Goal: Information Seeking & Learning: Find specific fact

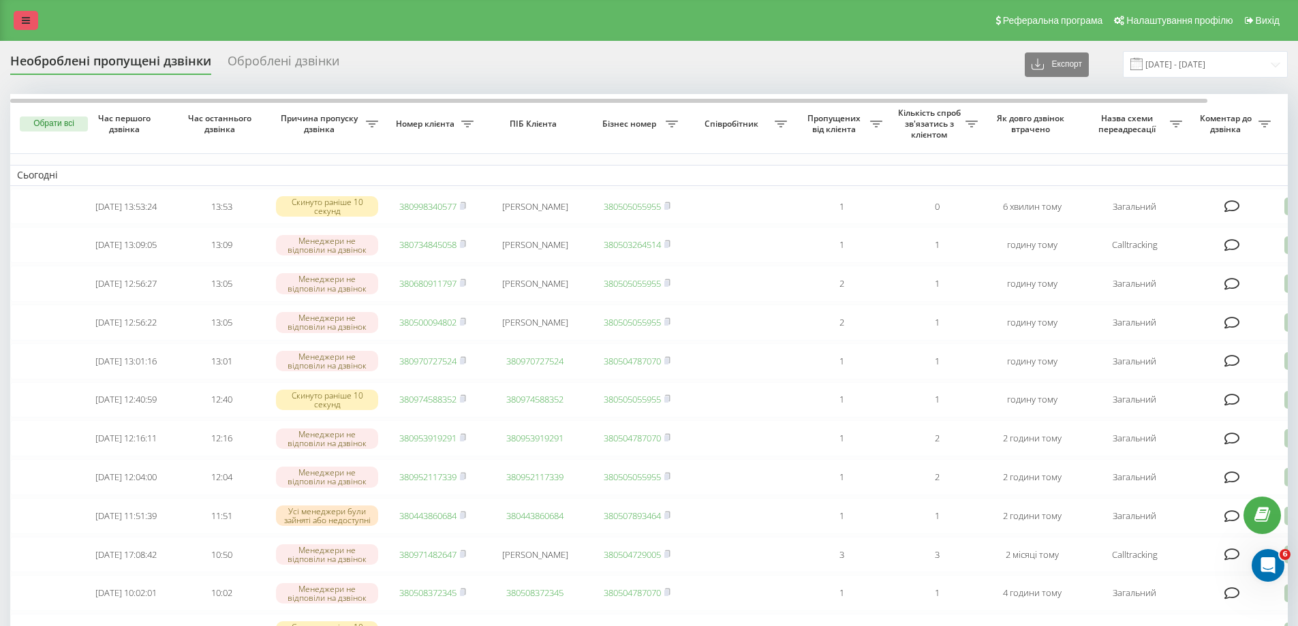
click at [27, 15] on link at bounding box center [26, 20] width 25 height 19
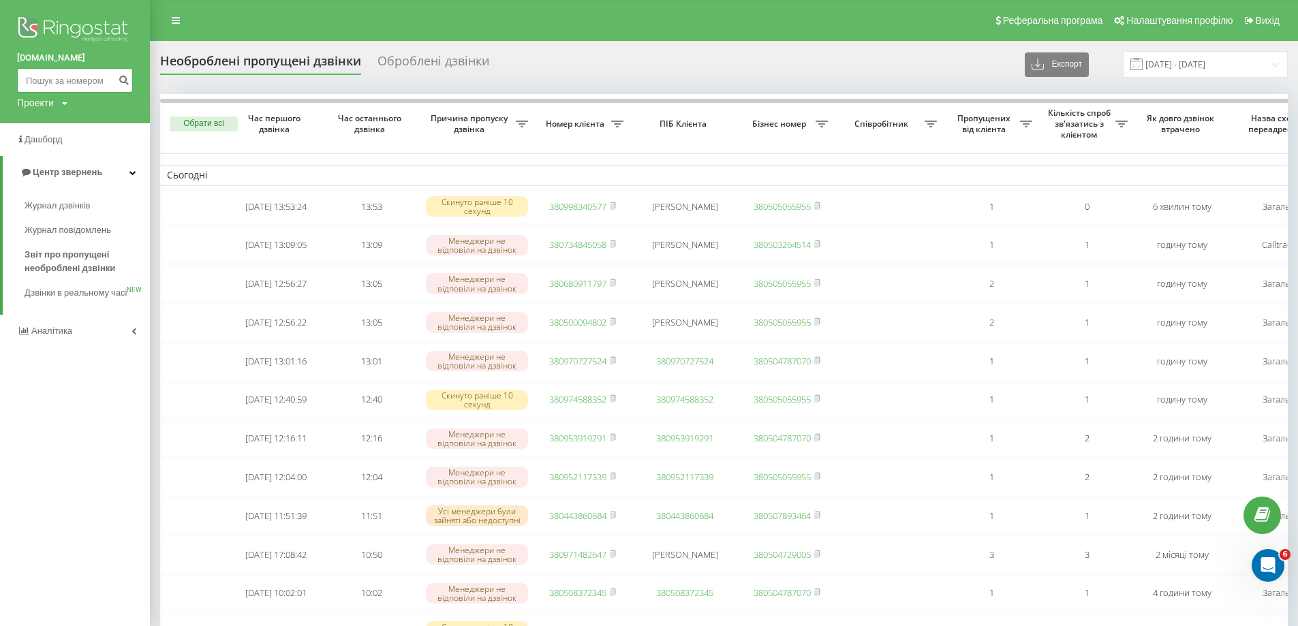
click at [66, 86] on input at bounding box center [75, 80] width 116 height 25
paste input "097 570 7129"
type input "097 570 7129"
click at [130, 82] on button "submit" at bounding box center [123, 80] width 18 height 25
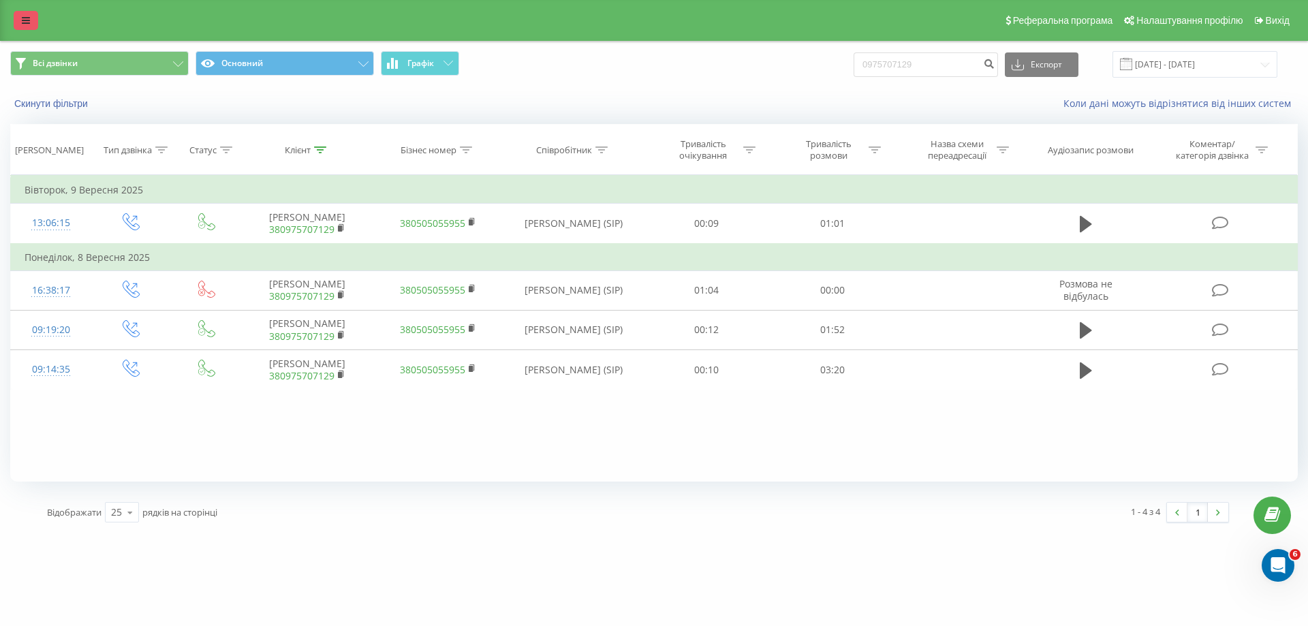
click at [35, 18] on link at bounding box center [26, 20] width 25 height 19
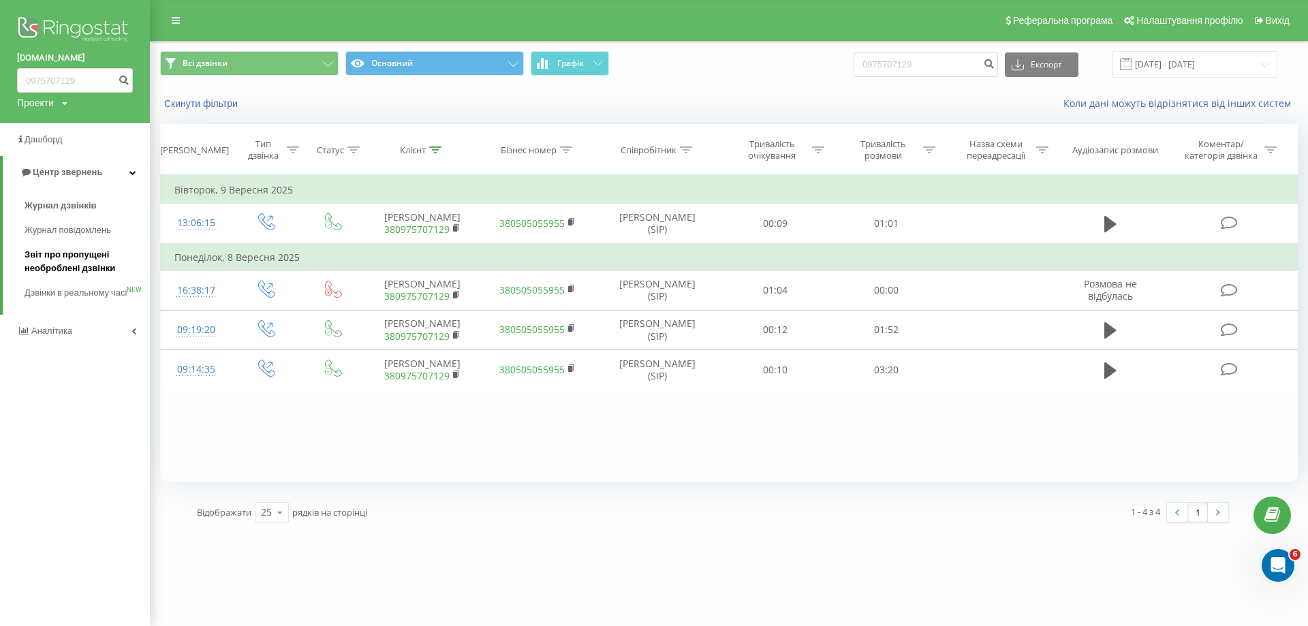
click at [44, 258] on span "Звіт про пропущені необроблені дзвінки" at bounding box center [84, 261] width 119 height 27
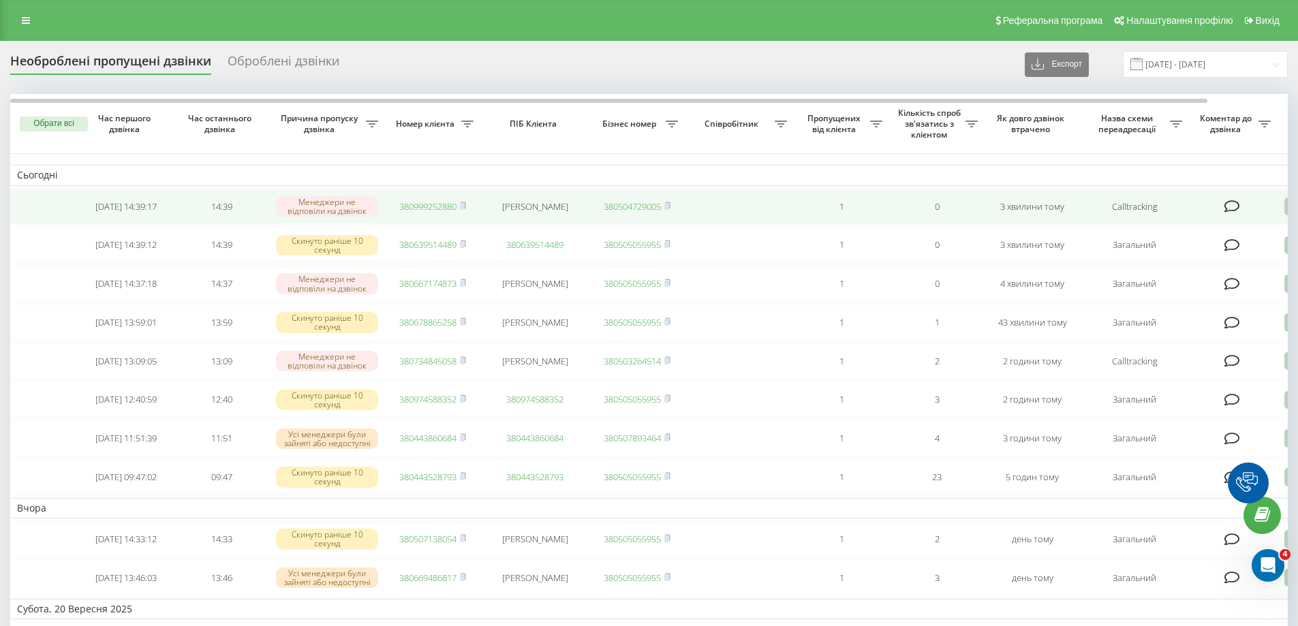
click at [421, 204] on link "380999252880" at bounding box center [427, 206] width 57 height 12
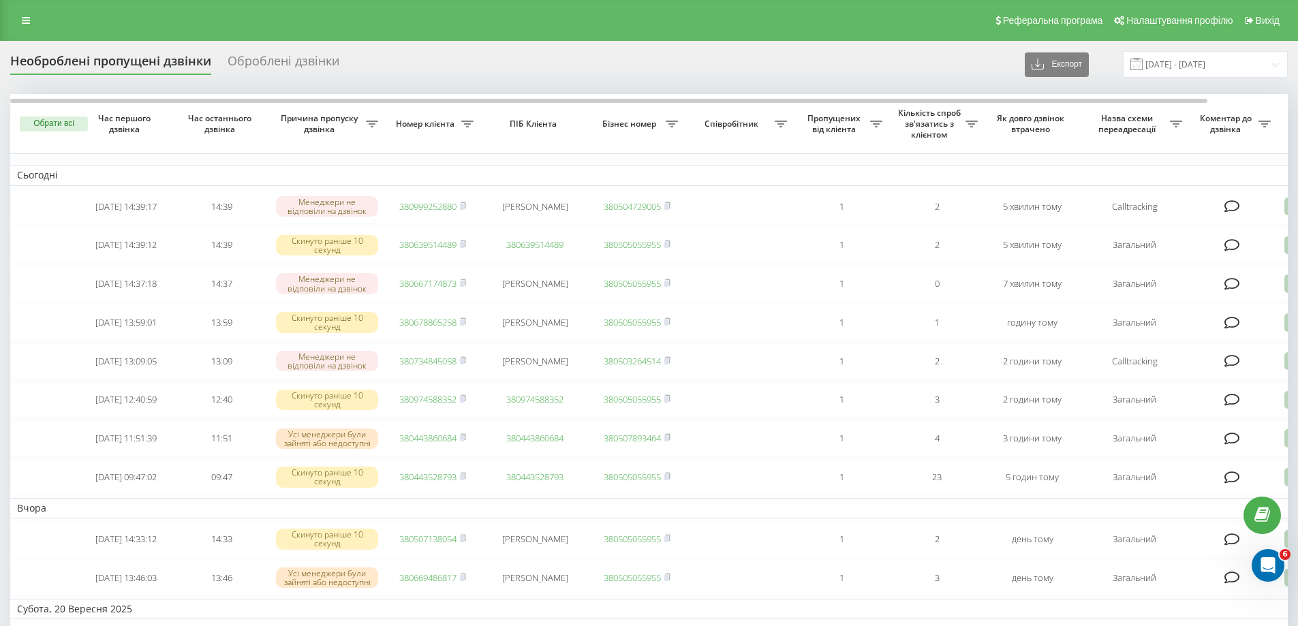
click at [893, 74] on div "Необроблені пропущені дзвінки Оброблені дзвінки Експорт .csv .xlsx [DATE] - [DA…" at bounding box center [648, 64] width 1277 height 27
click at [20, 8] on div "Реферальна програма Налаштування профілю Вихід" at bounding box center [649, 20] width 1298 height 41
click at [21, 24] on link at bounding box center [26, 20] width 25 height 19
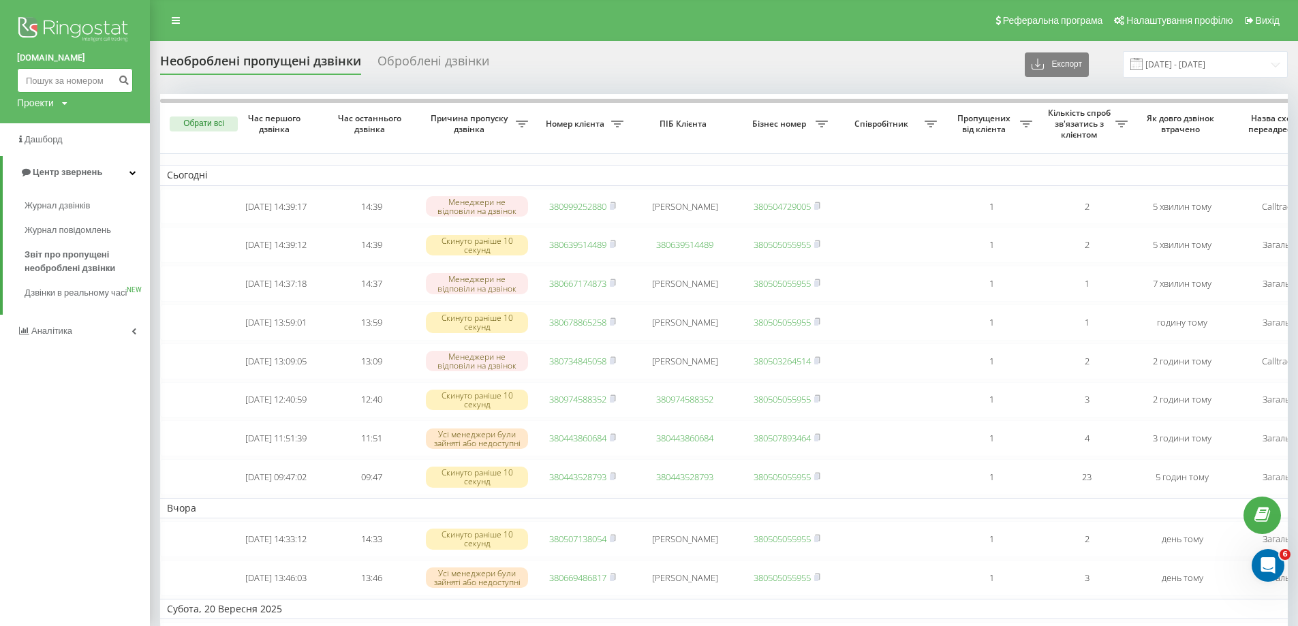
click at [46, 82] on input at bounding box center [75, 80] width 116 height 25
paste input "0667174873"
type input "0667174873"
click at [126, 82] on icon "submit" at bounding box center [124, 78] width 12 height 8
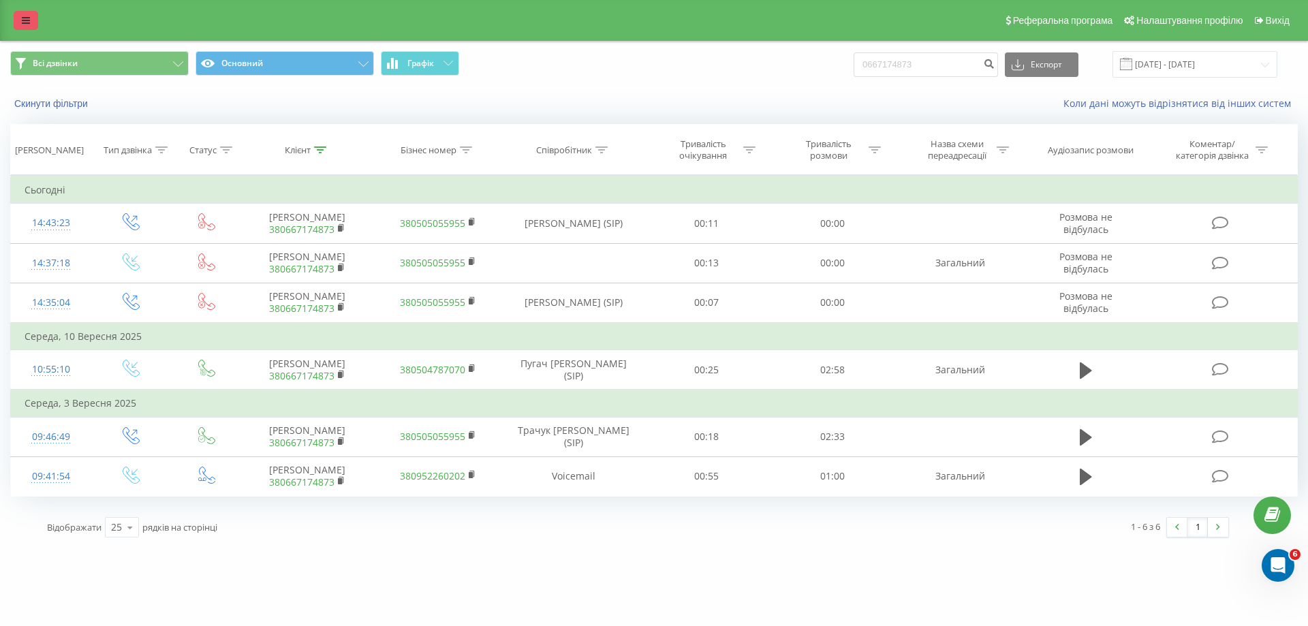
click at [23, 22] on icon at bounding box center [26, 21] width 8 height 10
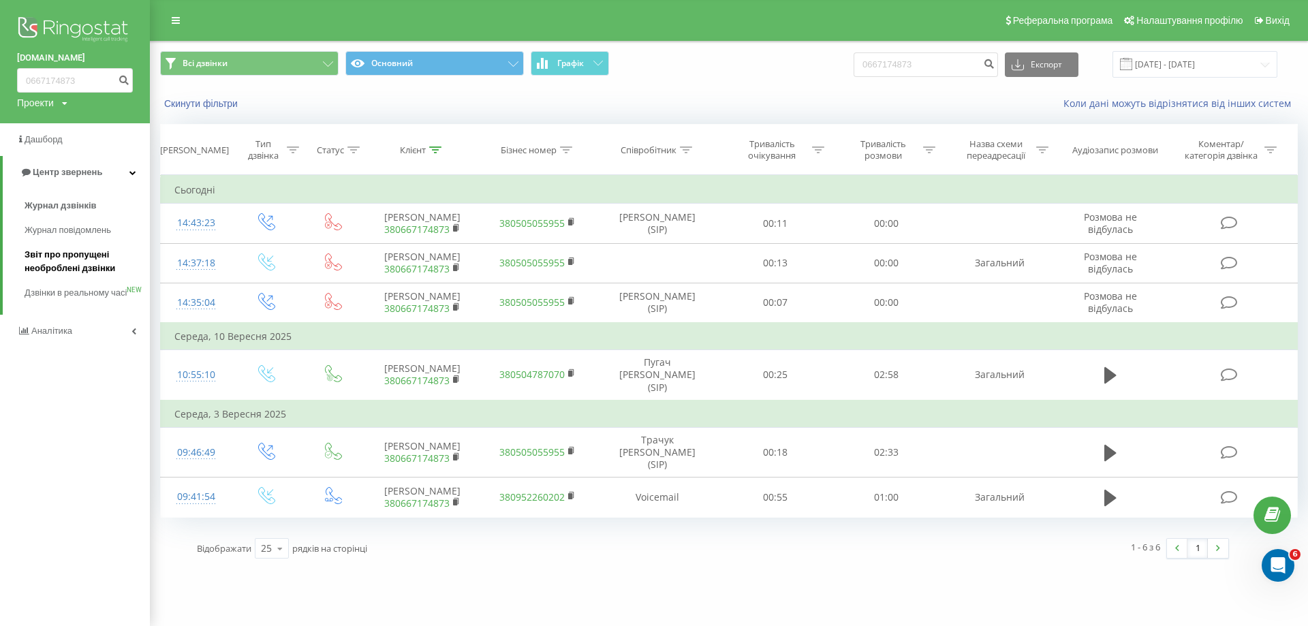
click at [71, 260] on span "Звіт про пропущені необроблені дзвінки" at bounding box center [84, 261] width 119 height 27
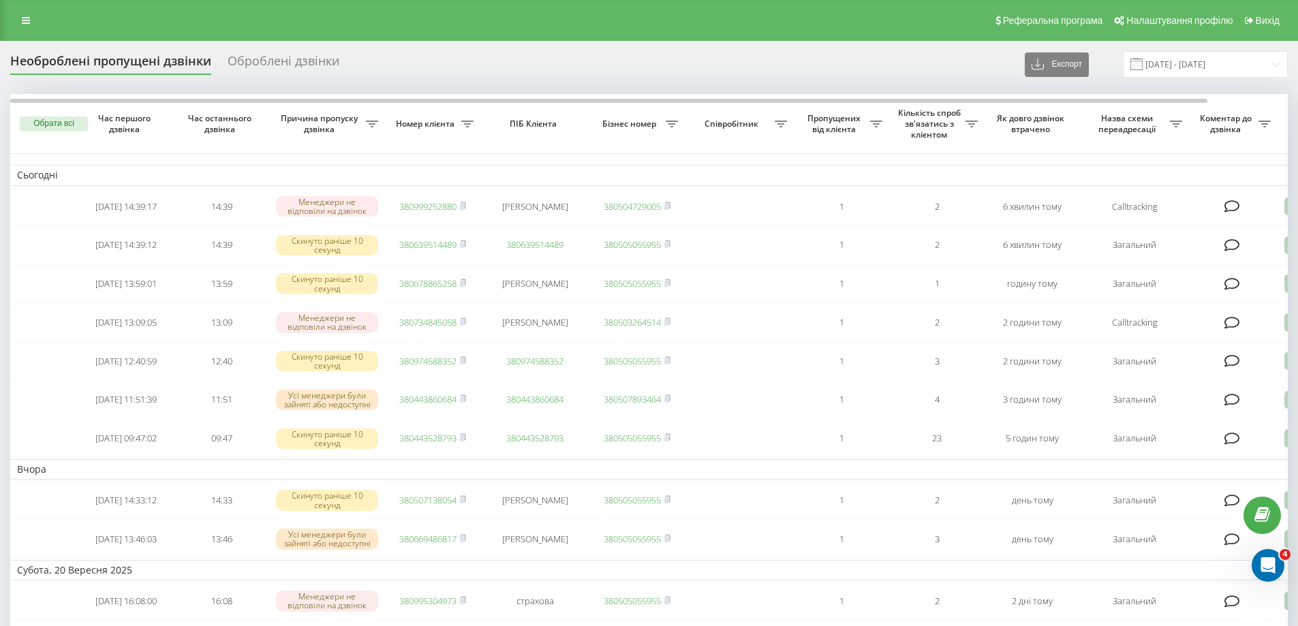
click at [876, 76] on div "Необроблені пропущені дзвінки Оброблені дзвінки Експорт .csv .xlsx [DATE] - [DA…" at bounding box center [648, 64] width 1277 height 27
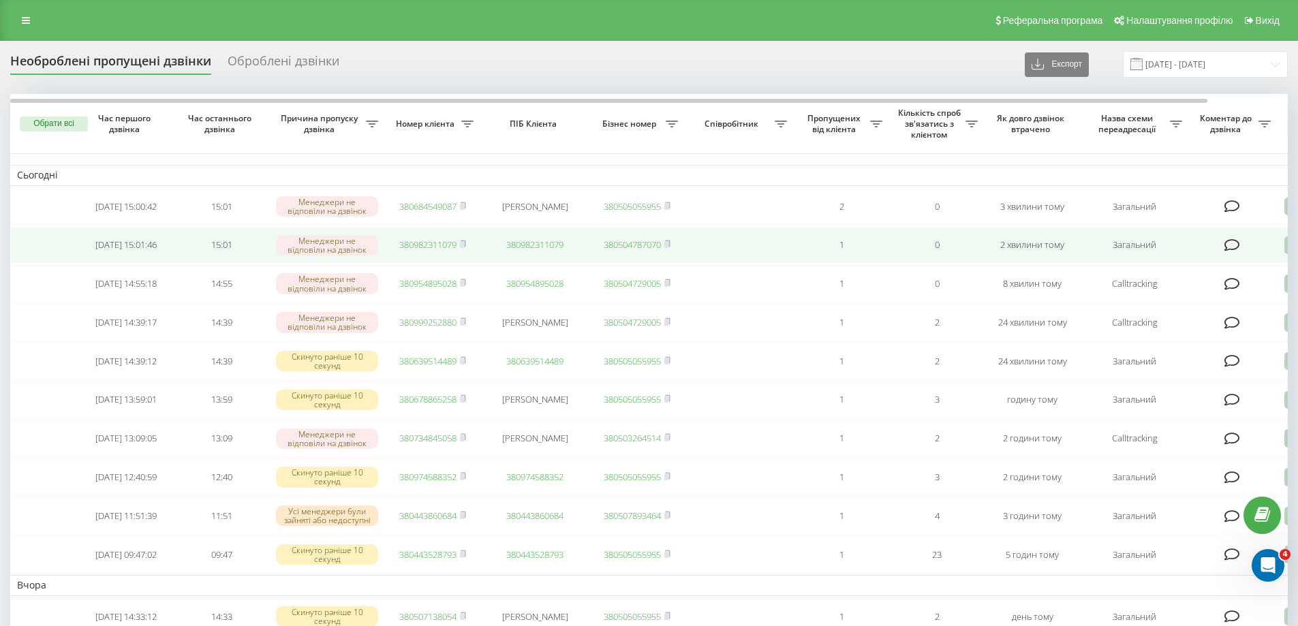
click at [415, 247] on link "380982311079" at bounding box center [427, 244] width 57 height 12
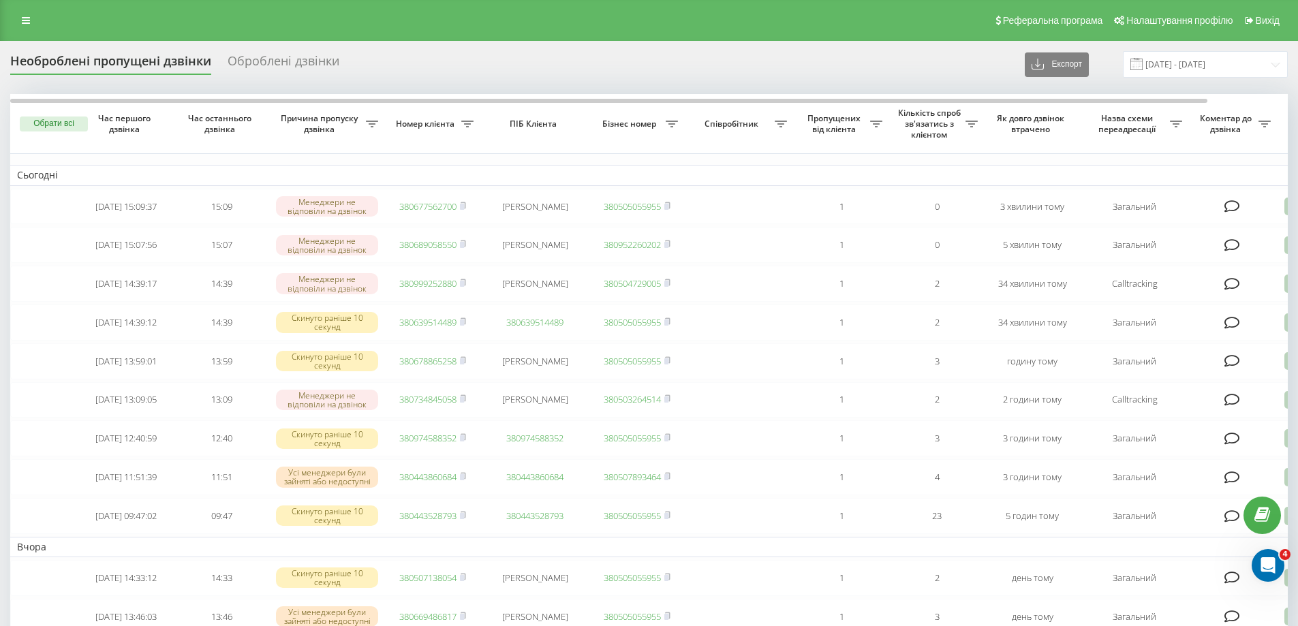
click at [938, 74] on div "Необроблені пропущені дзвінки Оброблені дзвінки Експорт .csv .xlsx [DATE] - [DA…" at bounding box center [648, 64] width 1277 height 27
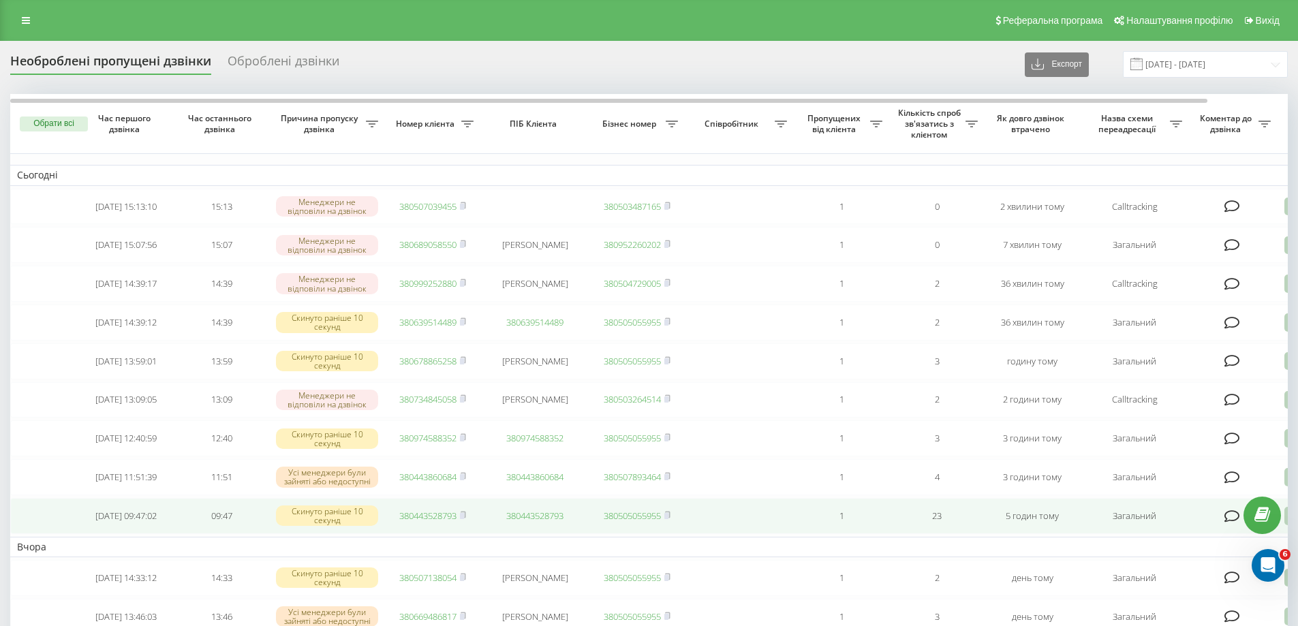
drag, startPoint x: 809, startPoint y: 390, endPoint x: 701, endPoint y: 519, distance: 167.8
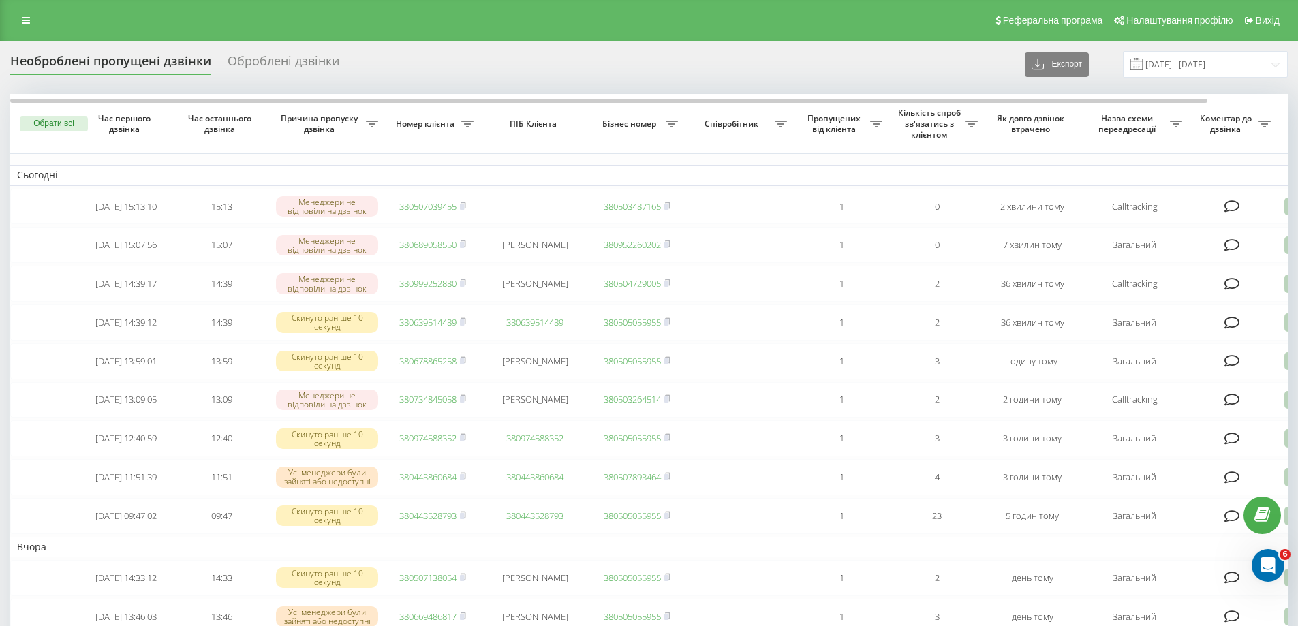
click at [920, 75] on div "Необроблені пропущені дзвінки Оброблені дзвінки Експорт .csv .xlsx 22.08.2025 -…" at bounding box center [648, 64] width 1277 height 27
drag, startPoint x: 914, startPoint y: 53, endPoint x: 956, endPoint y: 65, distance: 44.0
click at [914, 53] on div "Необроблені пропущені дзвінки Оброблені дзвінки Експорт .csv .xlsx 22.08.2025 -…" at bounding box center [648, 64] width 1277 height 27
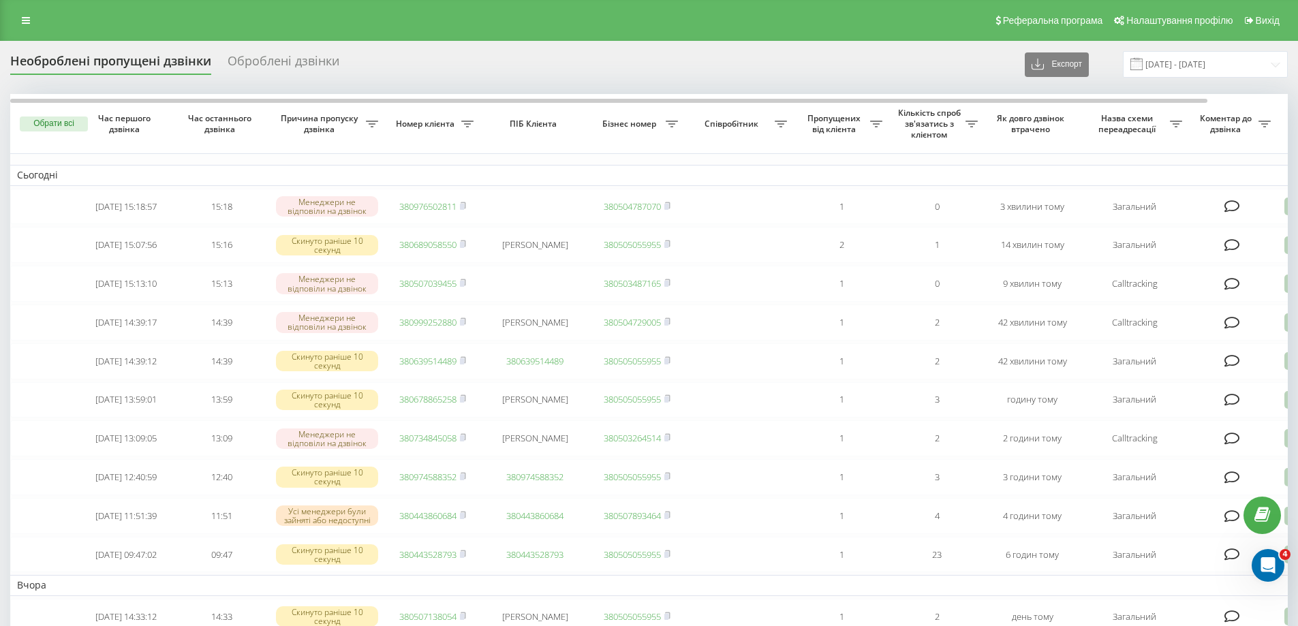
click at [920, 33] on div "Реферальна програма Налаштування профілю Вихід" at bounding box center [649, 20] width 1298 height 41
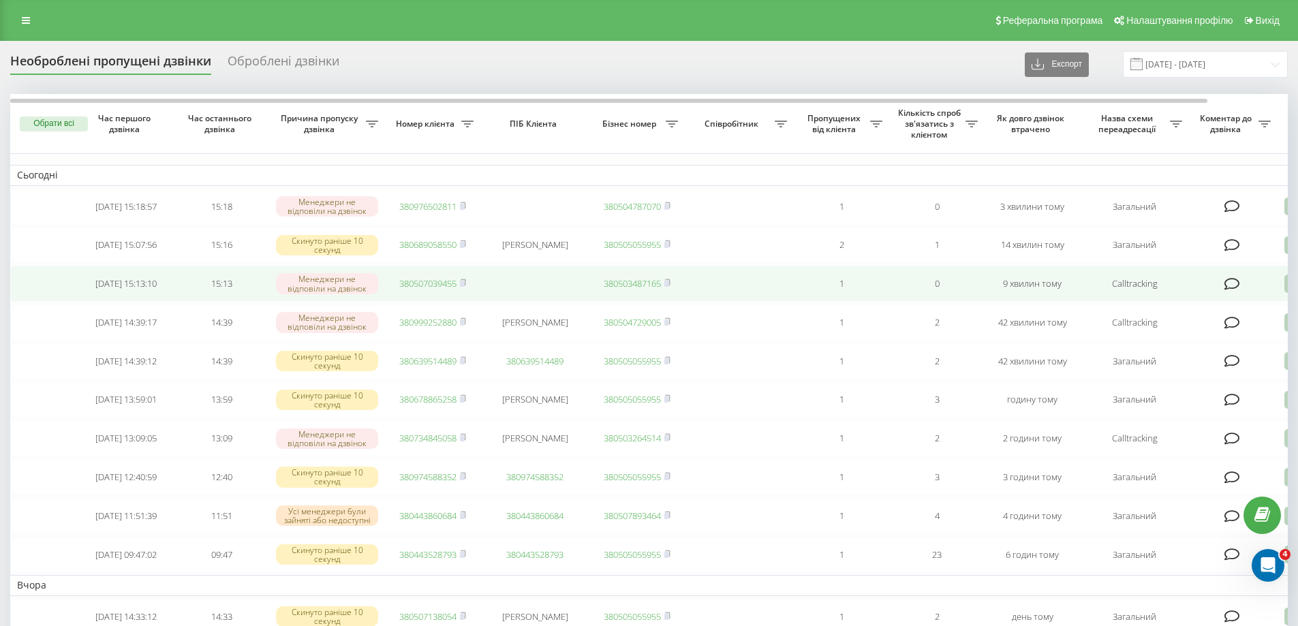
click at [405, 285] on link "380507039455" at bounding box center [427, 283] width 57 height 12
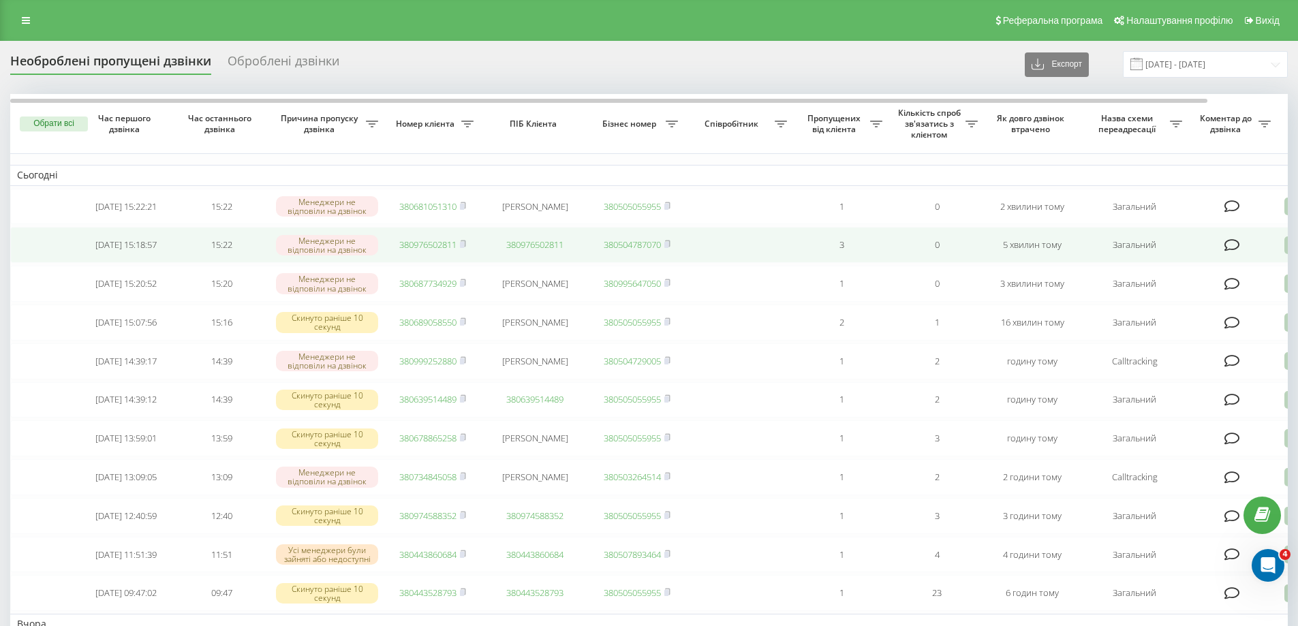
click at [446, 249] on link "380976502811" at bounding box center [427, 244] width 57 height 12
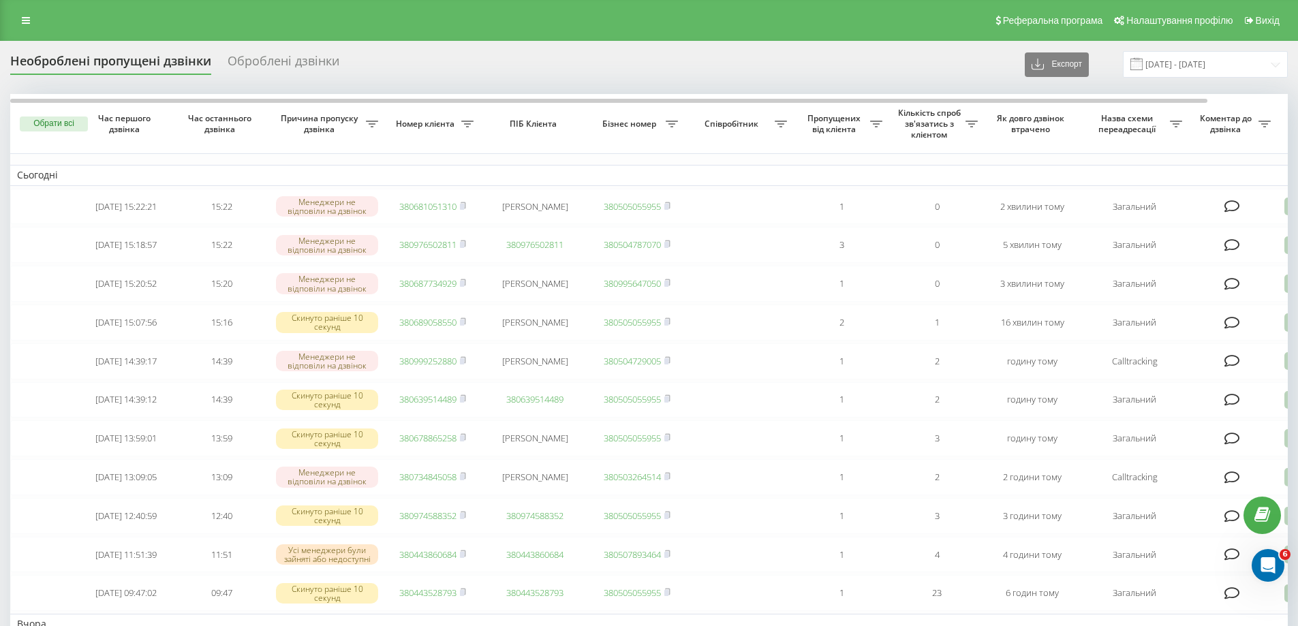
click at [512, 67] on div "Необроблені пропущені дзвінки Оброблені дзвінки Експорт .csv .xlsx [DATE] - [DA…" at bounding box center [648, 64] width 1277 height 27
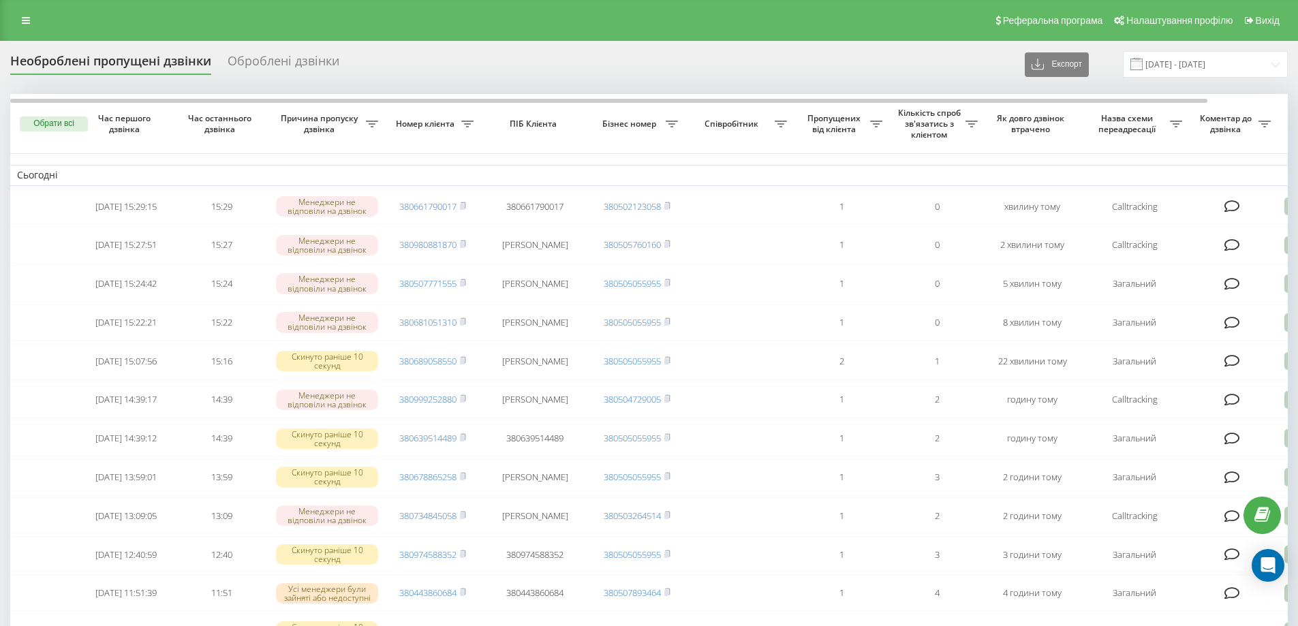
click at [856, 61] on div "Необроблені пропущені дзвінки Оброблені дзвінки Експорт .csv .xlsx 22.08.2025 -…" at bounding box center [648, 64] width 1277 height 27
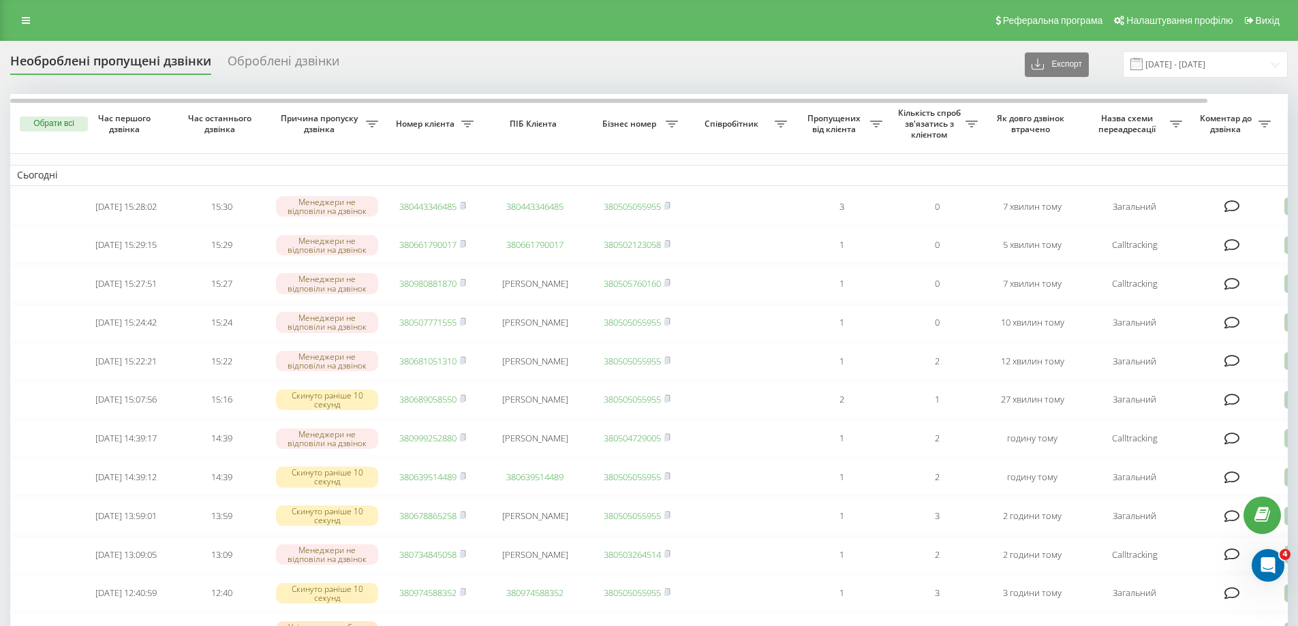
click at [950, 60] on div "Необроблені пропущені дзвінки Оброблені дзвінки Експорт .csv .xlsx [DATE] - [DA…" at bounding box center [648, 64] width 1277 height 27
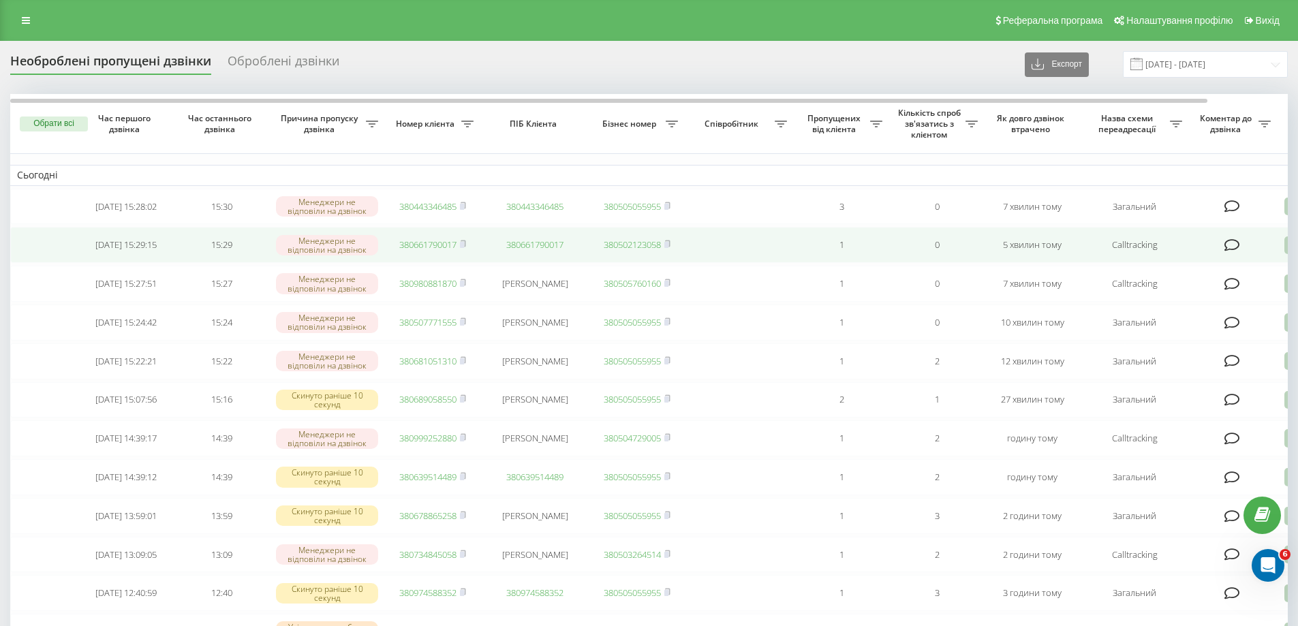
click at [417, 247] on link "380661790017" at bounding box center [427, 244] width 57 height 12
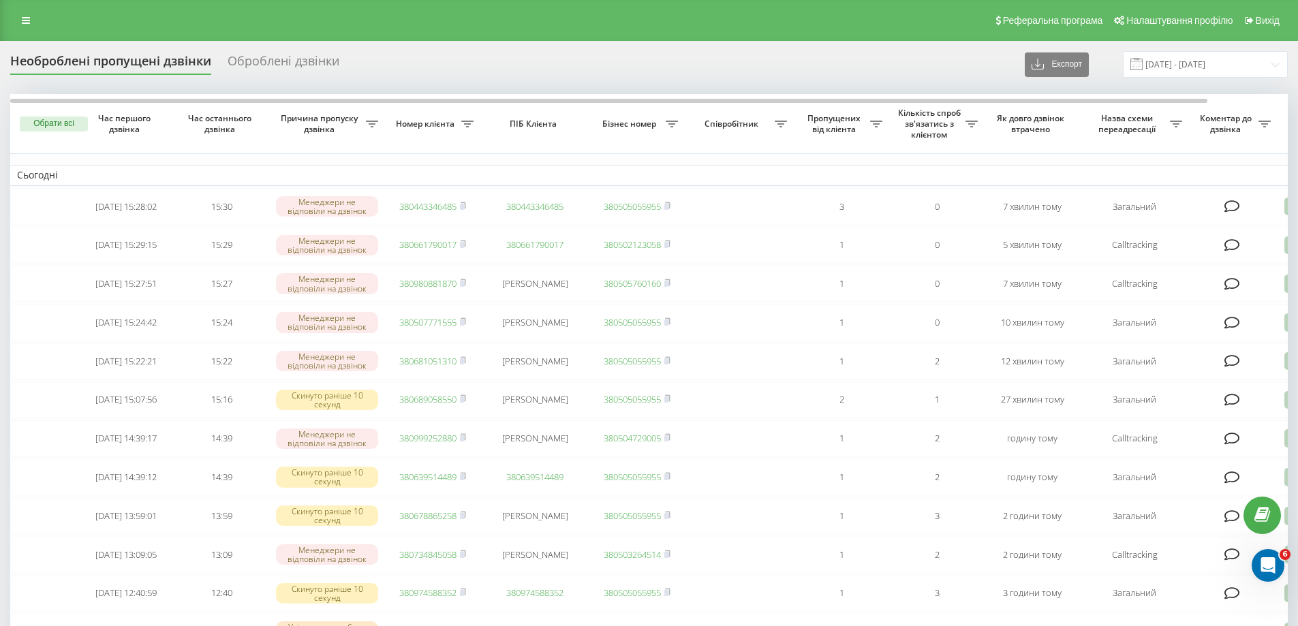
click at [493, 74] on div "Необроблені пропущені дзвінки Оброблені дзвінки Експорт .csv .xlsx [DATE] - [DA…" at bounding box center [648, 64] width 1277 height 27
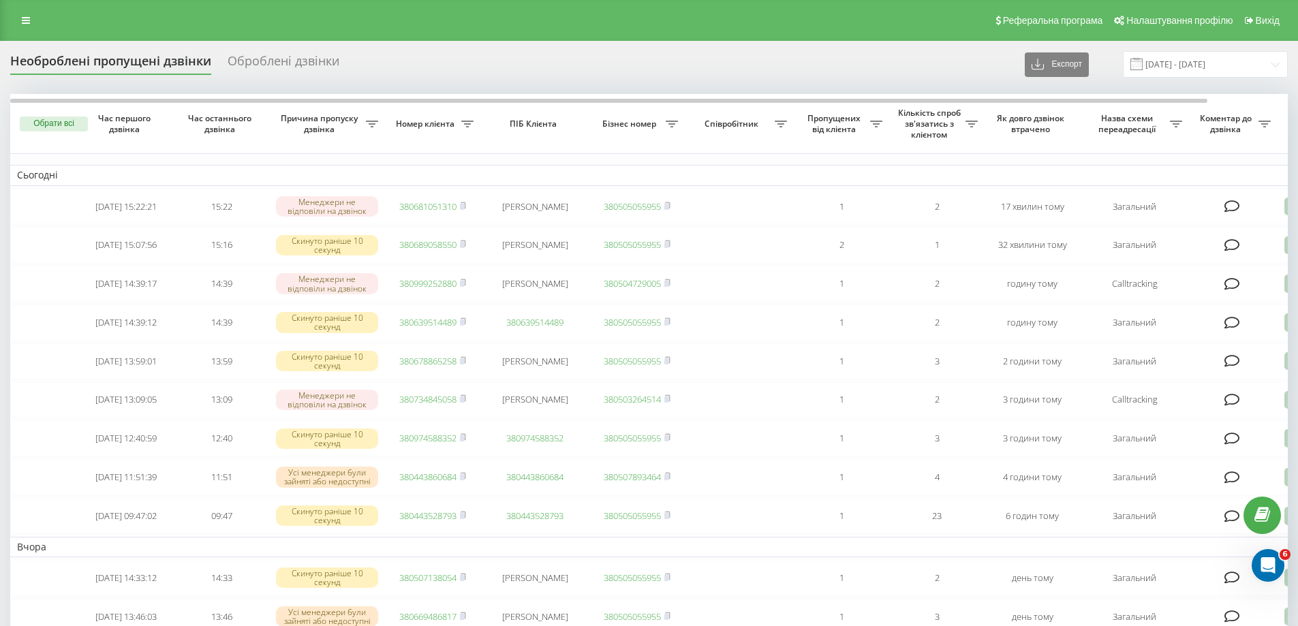
click at [810, 75] on div "Необроблені пропущені дзвінки Оброблені дзвінки Експорт .csv .xlsx [DATE] - [DA…" at bounding box center [648, 64] width 1277 height 27
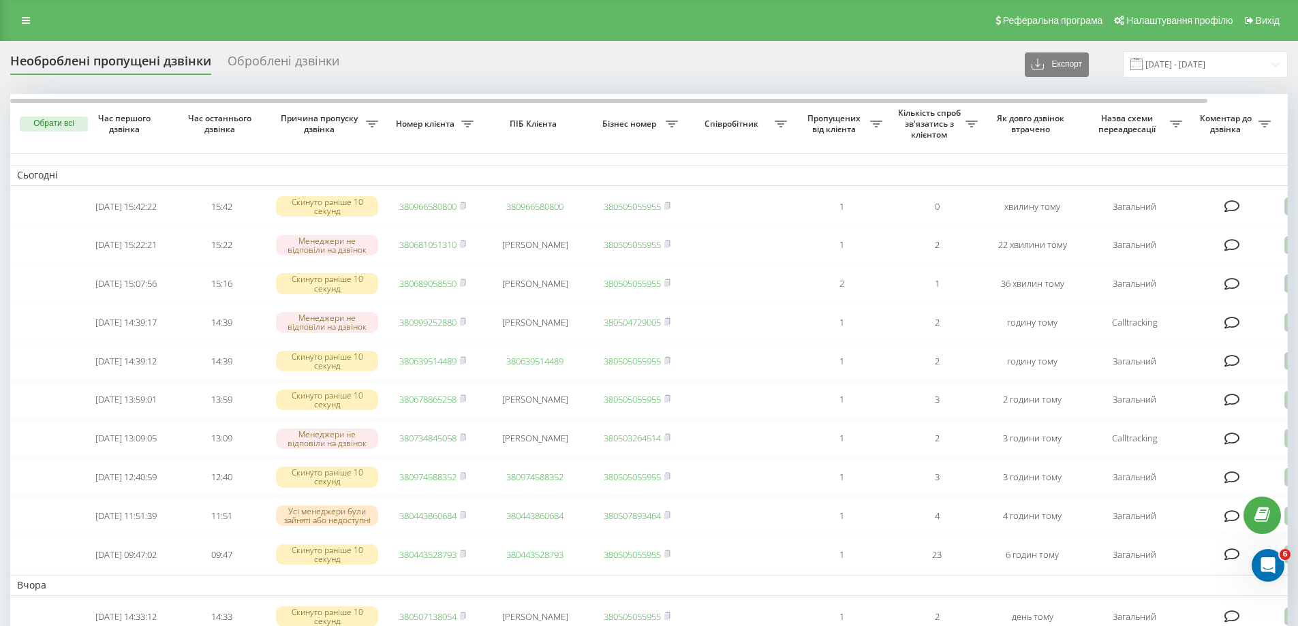
drag, startPoint x: 578, startPoint y: 76, endPoint x: 632, endPoint y: 395, distance: 324.1
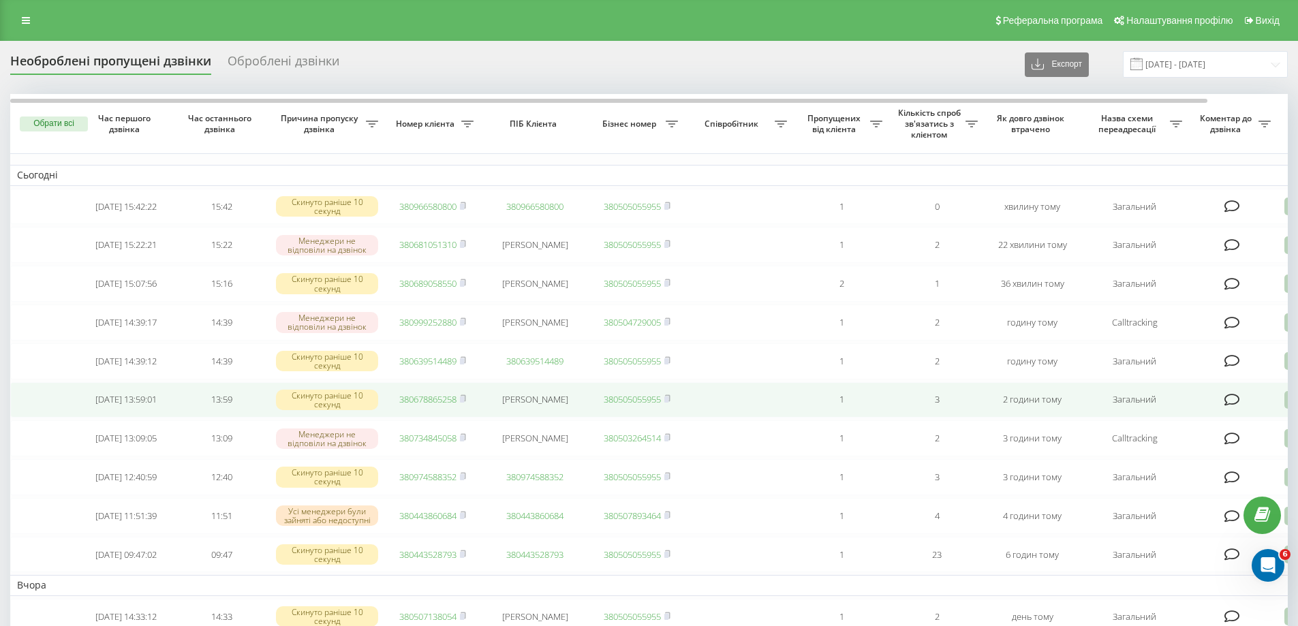
click at [578, 75] on div "Необроблені пропущені дзвінки Оброблені дзвінки Експорт .csv .xlsx [DATE] - [DA…" at bounding box center [648, 64] width 1277 height 27
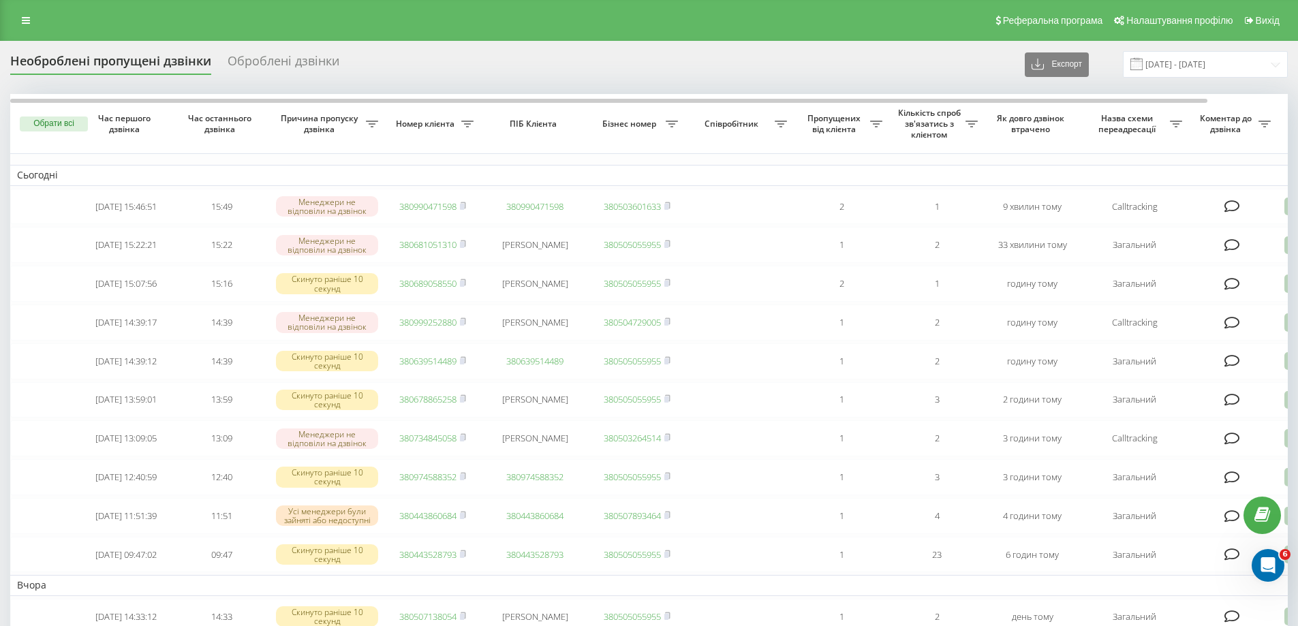
click at [824, 72] on div "Необроблені пропущені дзвінки Оброблені дзвінки Експорт .csv .xlsx [DATE] - [DA…" at bounding box center [648, 64] width 1277 height 27
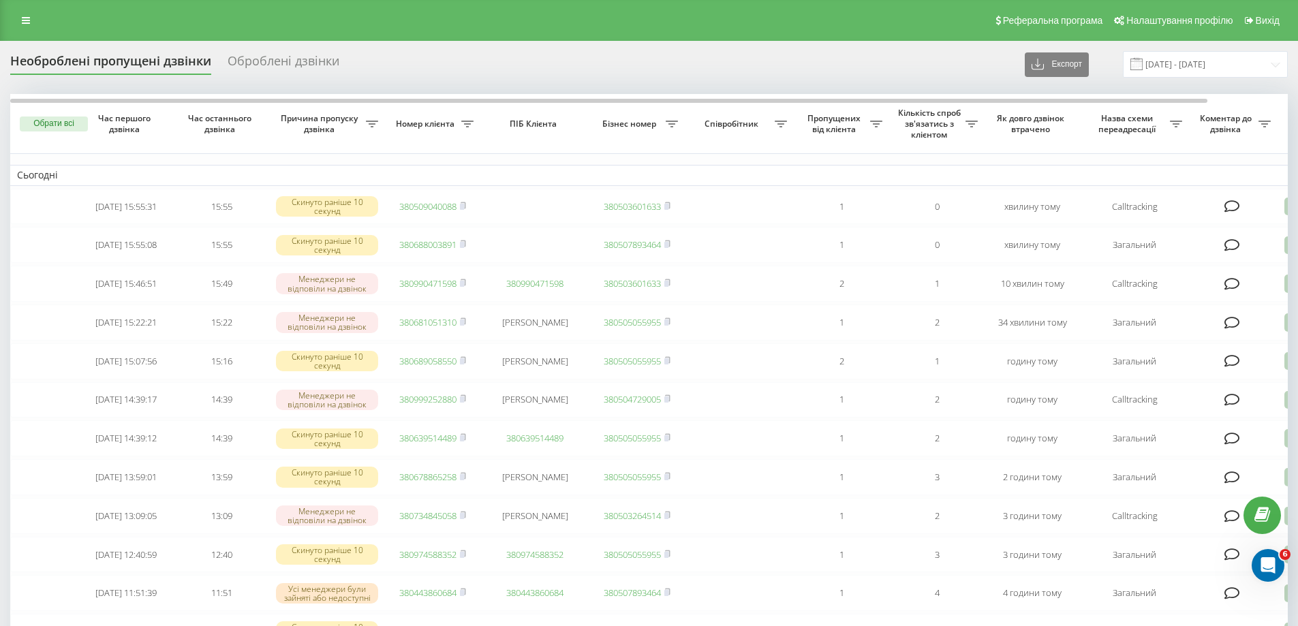
click at [572, 75] on div "Необроблені пропущені дзвінки Оброблені дзвінки Експорт .csv .xlsx 22.08.2025 -…" at bounding box center [648, 64] width 1277 height 27
click at [467, 76] on div "Необроблені пропущені дзвінки Оброблені дзвінки Експорт .csv .xlsx 22.08.2025 -…" at bounding box center [648, 64] width 1277 height 27
click at [758, 62] on div "Необроблені пропущені дзвінки Оброблені дзвінки Експорт .csv .xlsx 22.08.2025 -…" at bounding box center [648, 64] width 1277 height 27
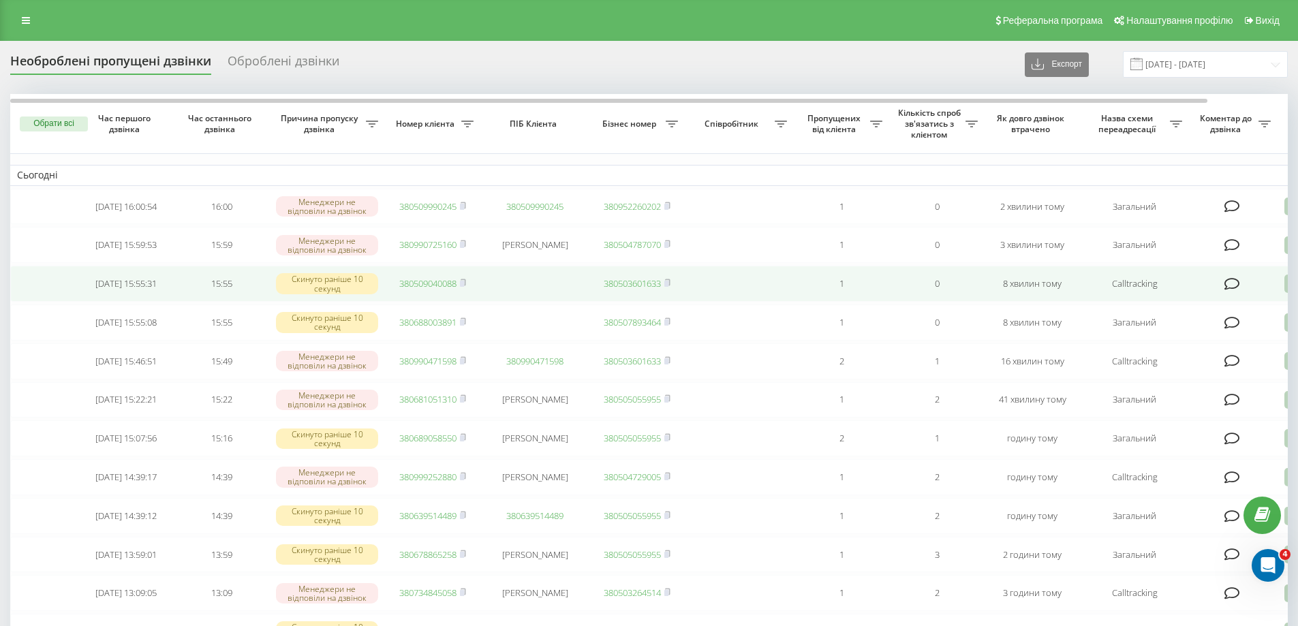
click at [426, 285] on link "380509040088" at bounding box center [427, 283] width 57 height 12
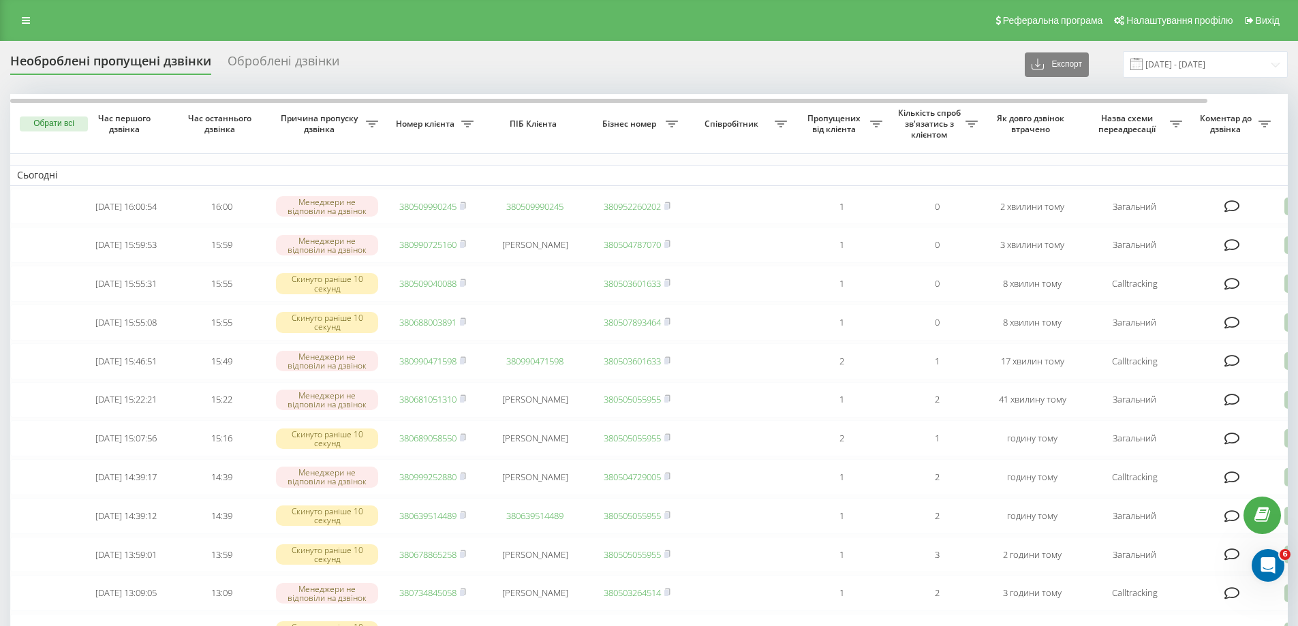
click at [824, 69] on div "Необроблені пропущені дзвінки Оброблені дзвінки Експорт .csv .xlsx [DATE] - [DA…" at bounding box center [648, 64] width 1277 height 27
drag, startPoint x: 805, startPoint y: 64, endPoint x: 790, endPoint y: 74, distance: 17.2
click at [805, 64] on div "Необроблені пропущені дзвінки Оброблені дзвінки Експорт .csv .xlsx 22.08.2025 -…" at bounding box center [648, 64] width 1277 height 27
drag, startPoint x: 860, startPoint y: 90, endPoint x: 852, endPoint y: 82, distance: 11.1
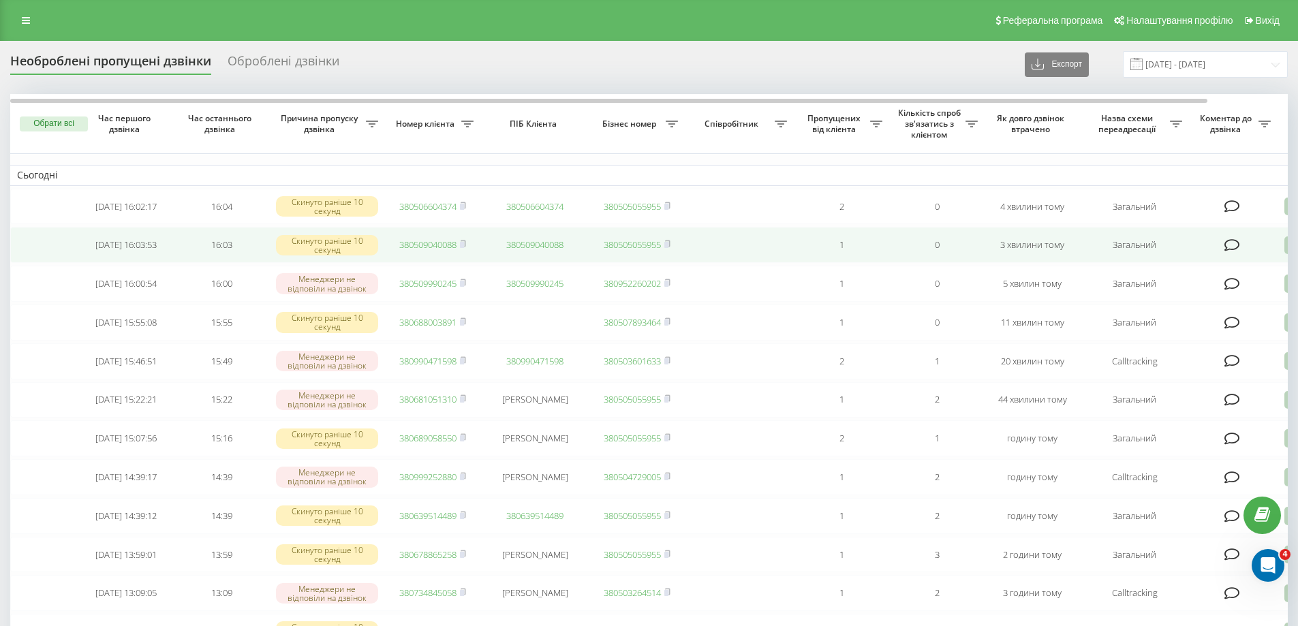
click at [429, 249] on link "380509040088" at bounding box center [427, 244] width 57 height 12
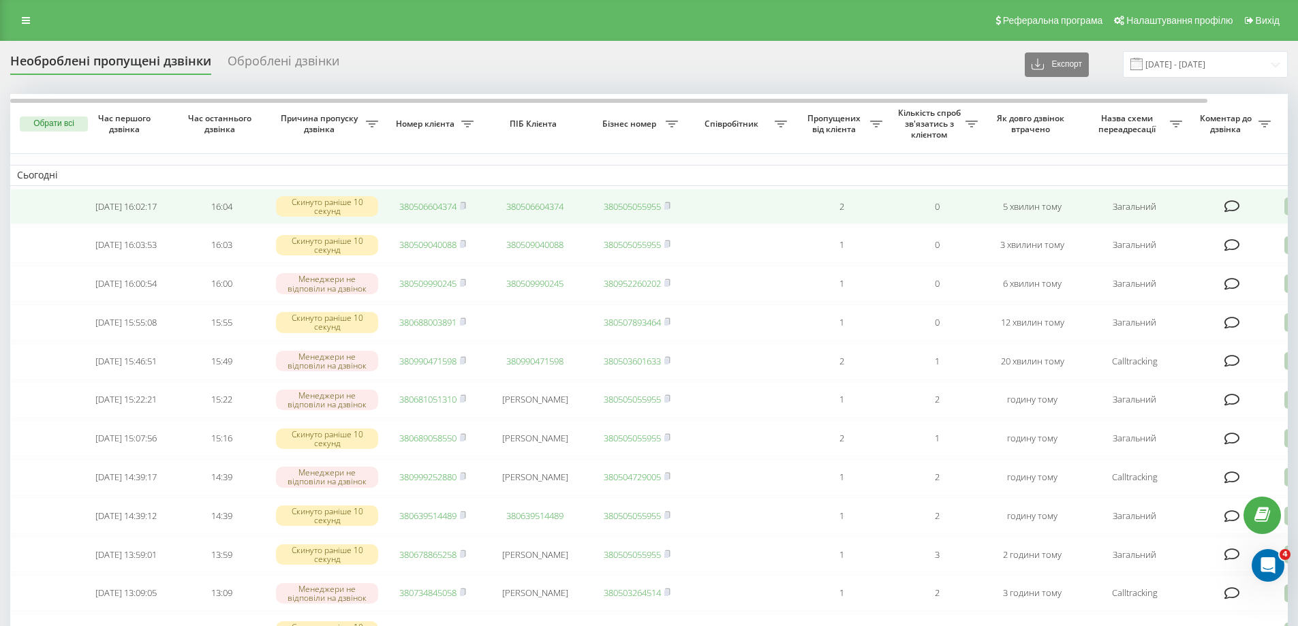
click at [449, 210] on link "380506604374" at bounding box center [427, 206] width 57 height 12
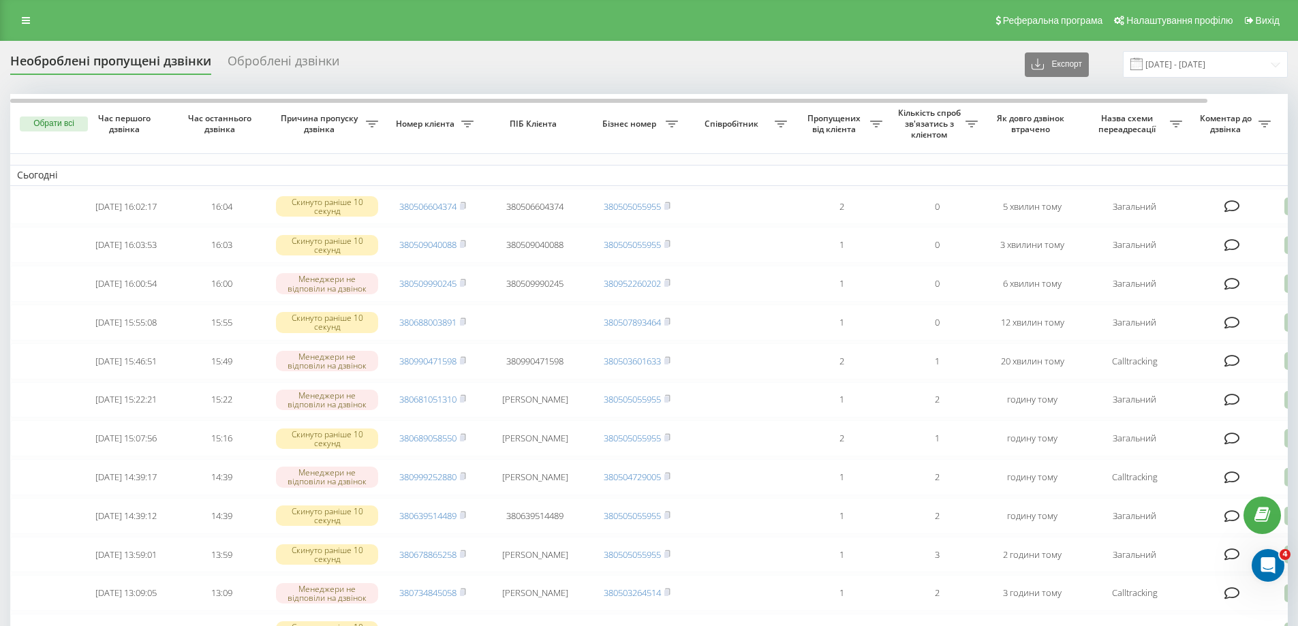
drag, startPoint x: 0, startPoint y: 0, endPoint x: 794, endPoint y: 58, distance: 795.8
click at [794, 58] on div "Необроблені пропущені дзвінки Оброблені дзвінки Експорт .csv .xlsx [DATE] - [DA…" at bounding box center [648, 64] width 1277 height 27
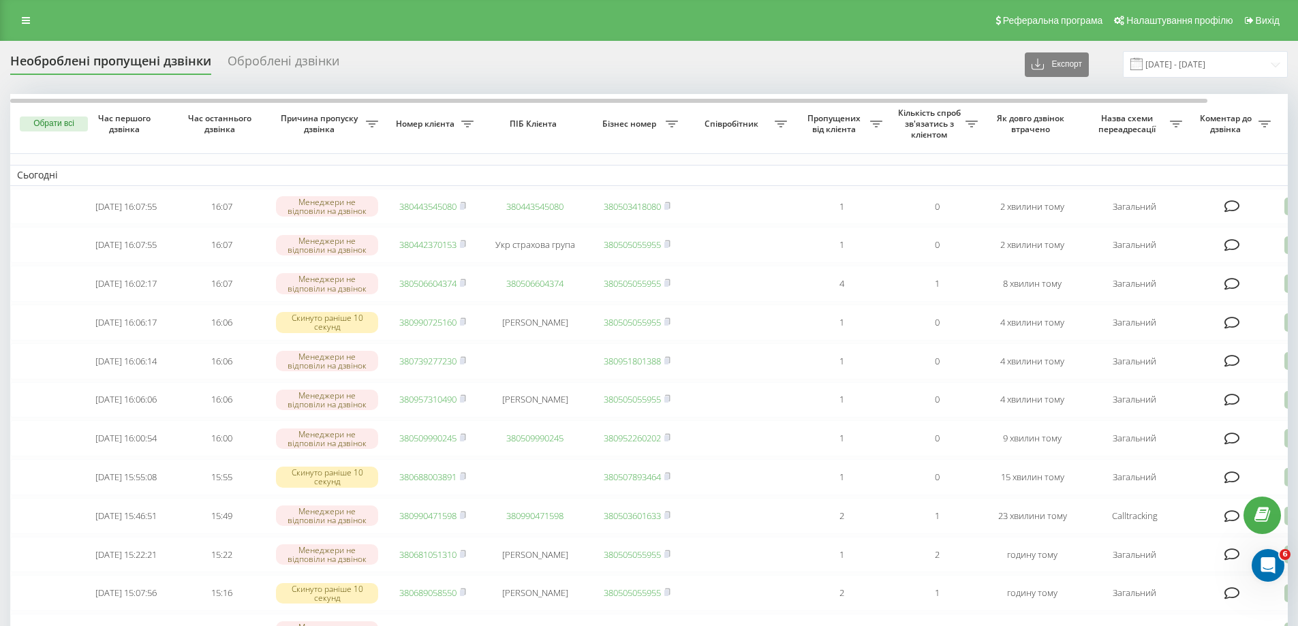
drag, startPoint x: 773, startPoint y: 81, endPoint x: 858, endPoint y: 57, distance: 88.6
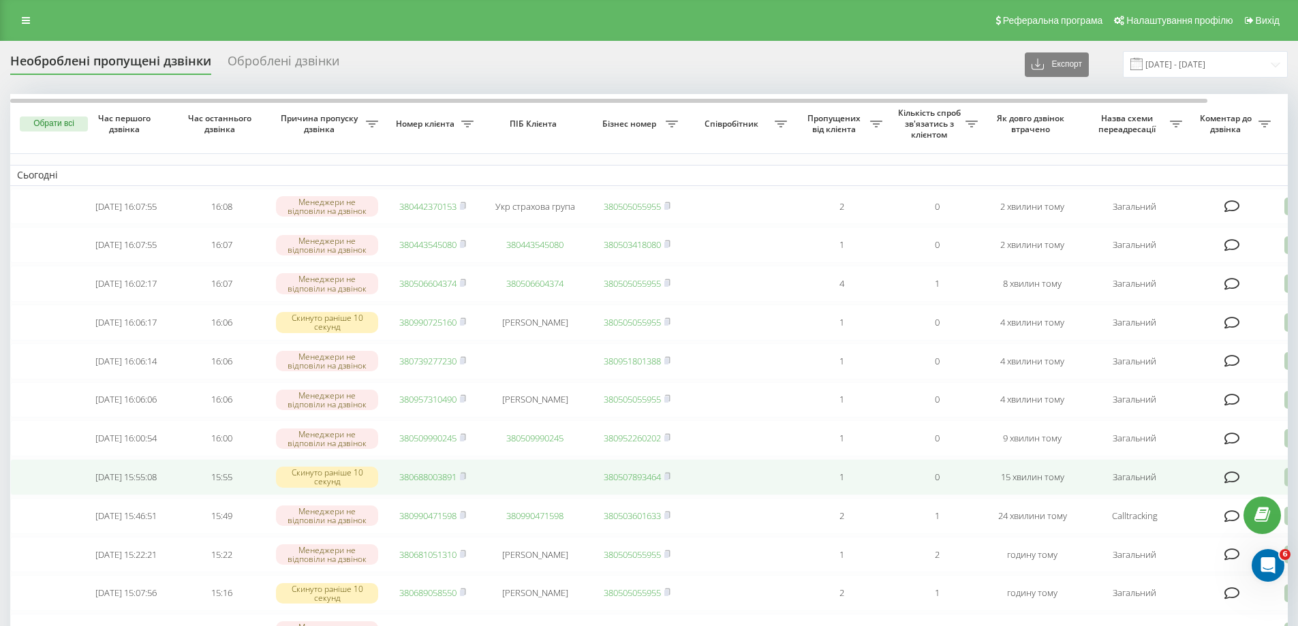
click at [420, 483] on link "380688003891" at bounding box center [427, 477] width 57 height 12
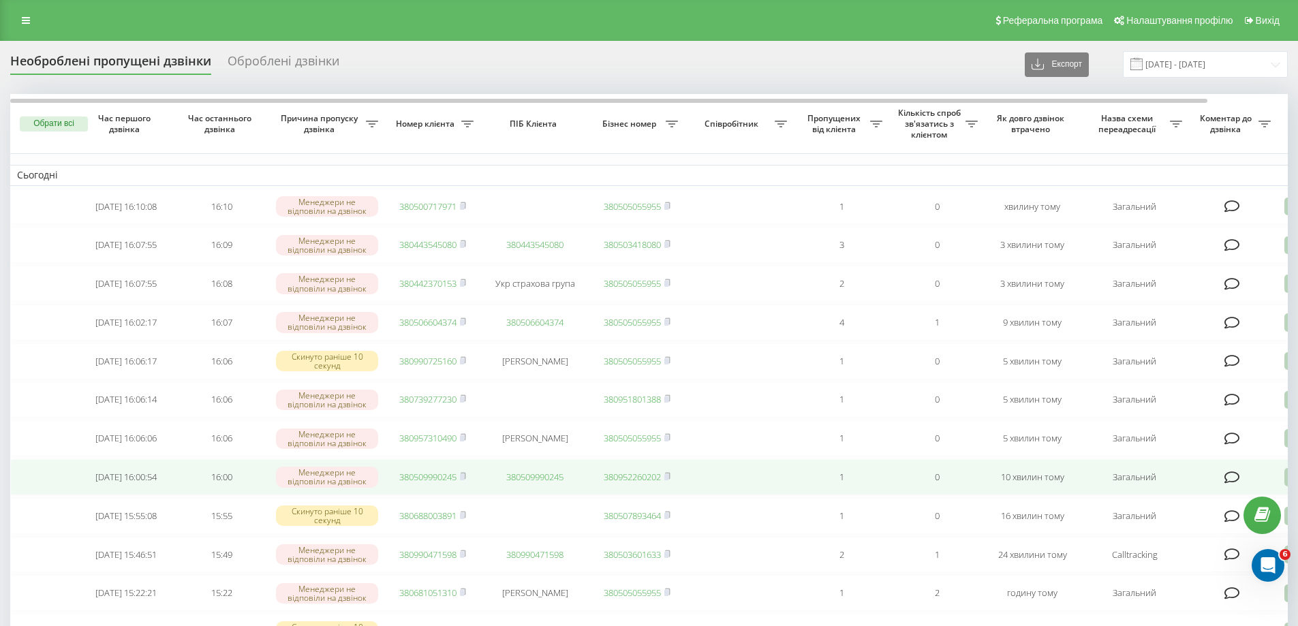
click at [429, 483] on link "380509990245" at bounding box center [427, 477] width 57 height 12
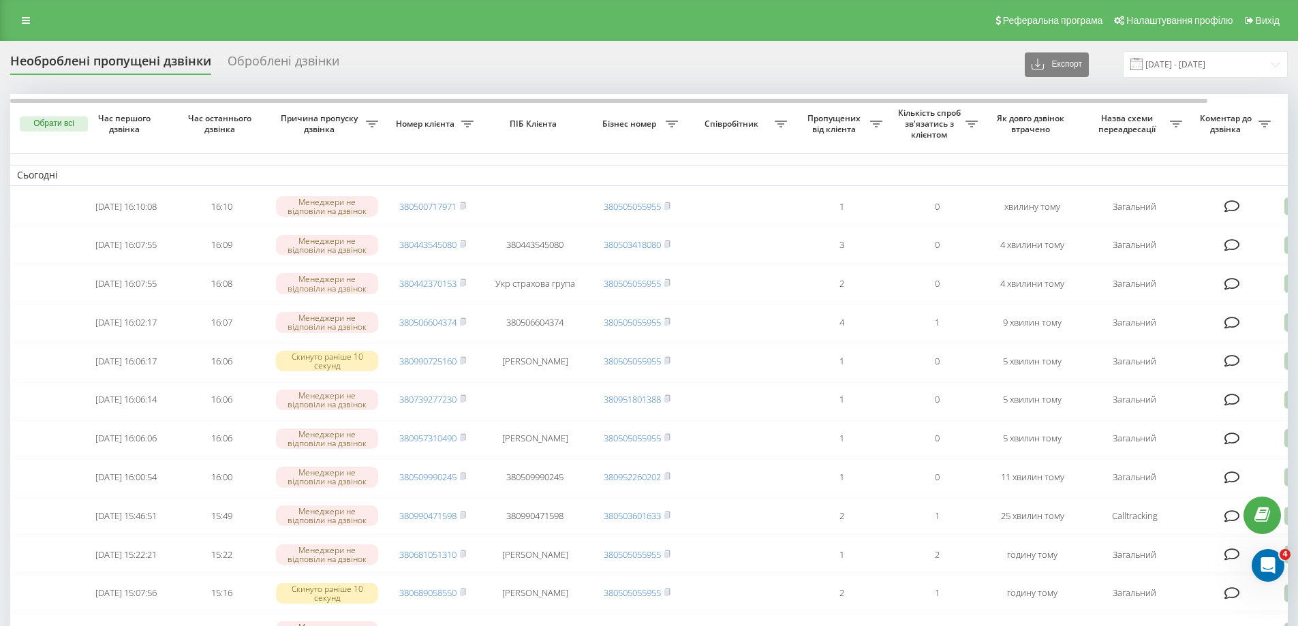
click at [871, 76] on div "Необроблені пропущені дзвінки Оброблені дзвінки Експорт .csv .xlsx 22.08.2025 -…" at bounding box center [648, 64] width 1277 height 27
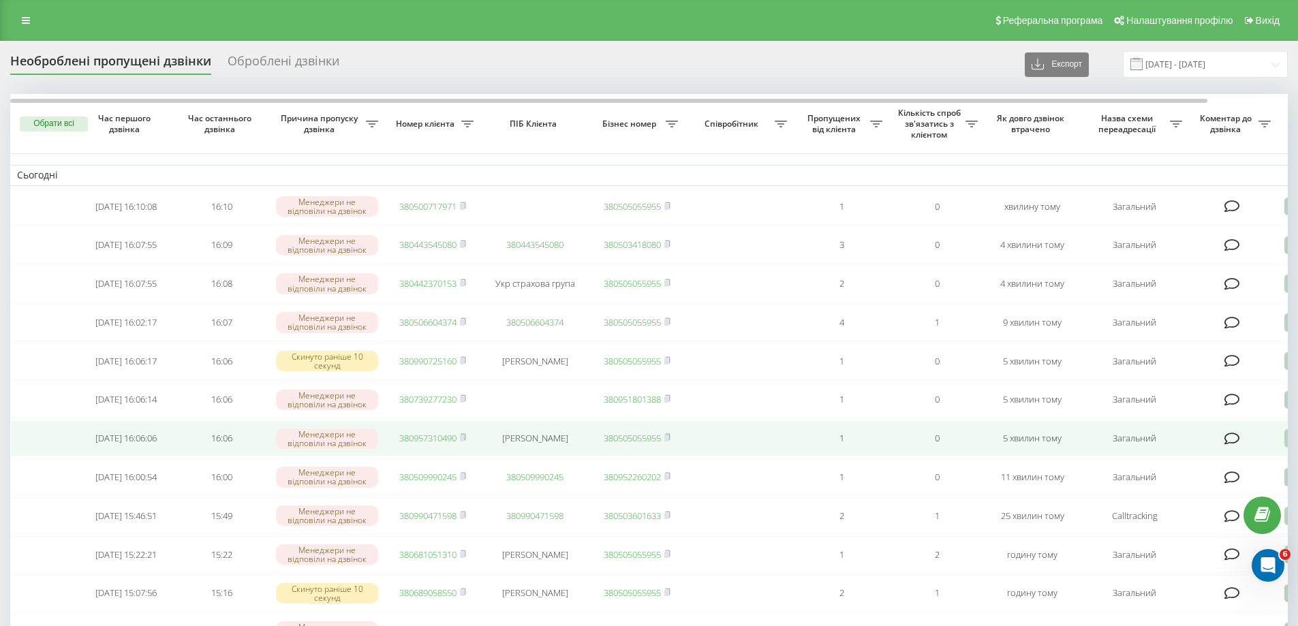
click at [435, 444] on link "380957310490" at bounding box center [427, 438] width 57 height 12
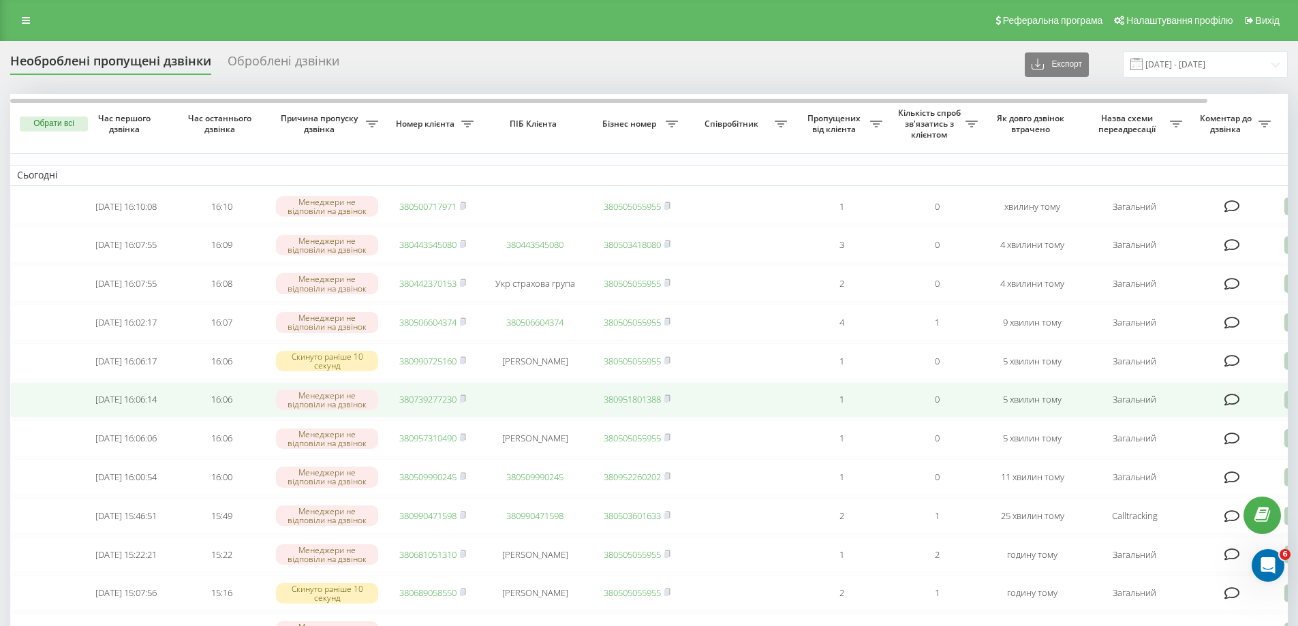
click at [444, 405] on link "380739277230" at bounding box center [427, 399] width 57 height 12
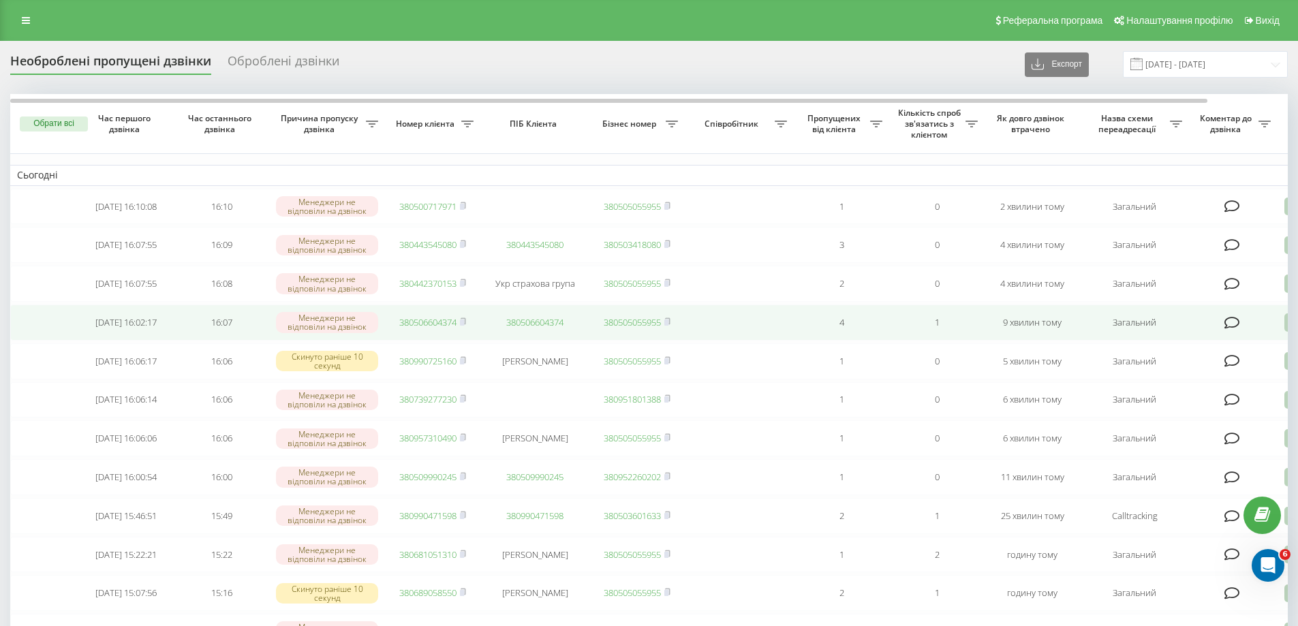
click at [433, 328] on link "380506604374" at bounding box center [427, 322] width 57 height 12
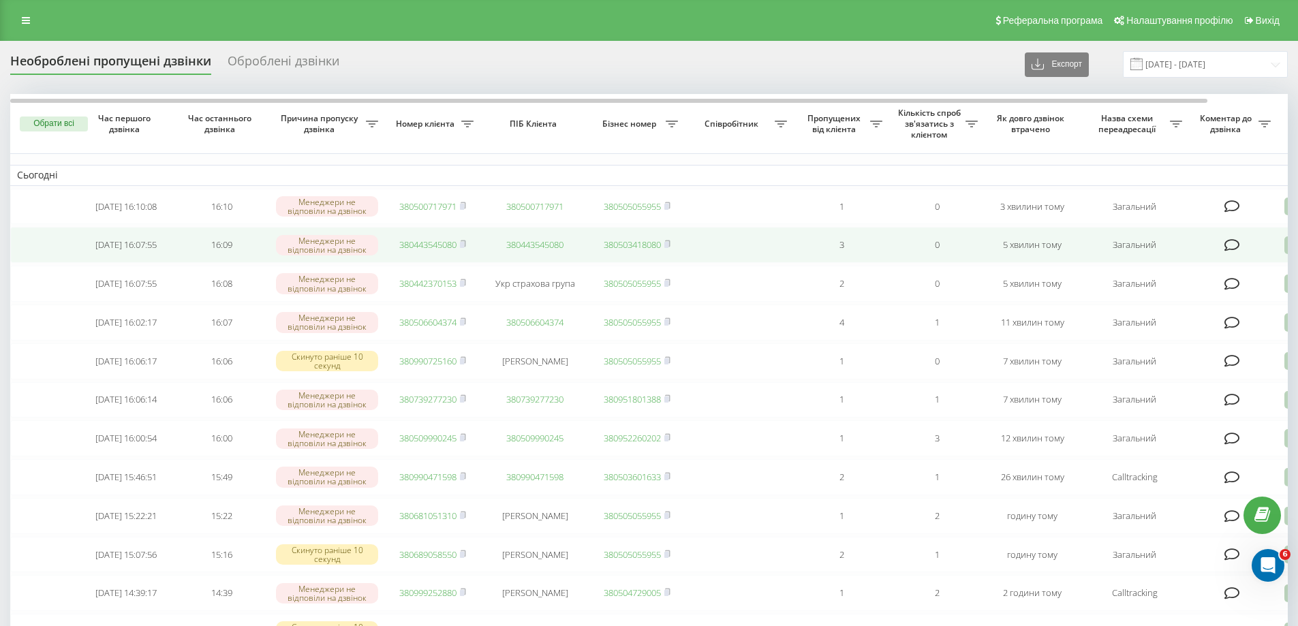
click at [437, 248] on link "380443545080" at bounding box center [427, 244] width 57 height 12
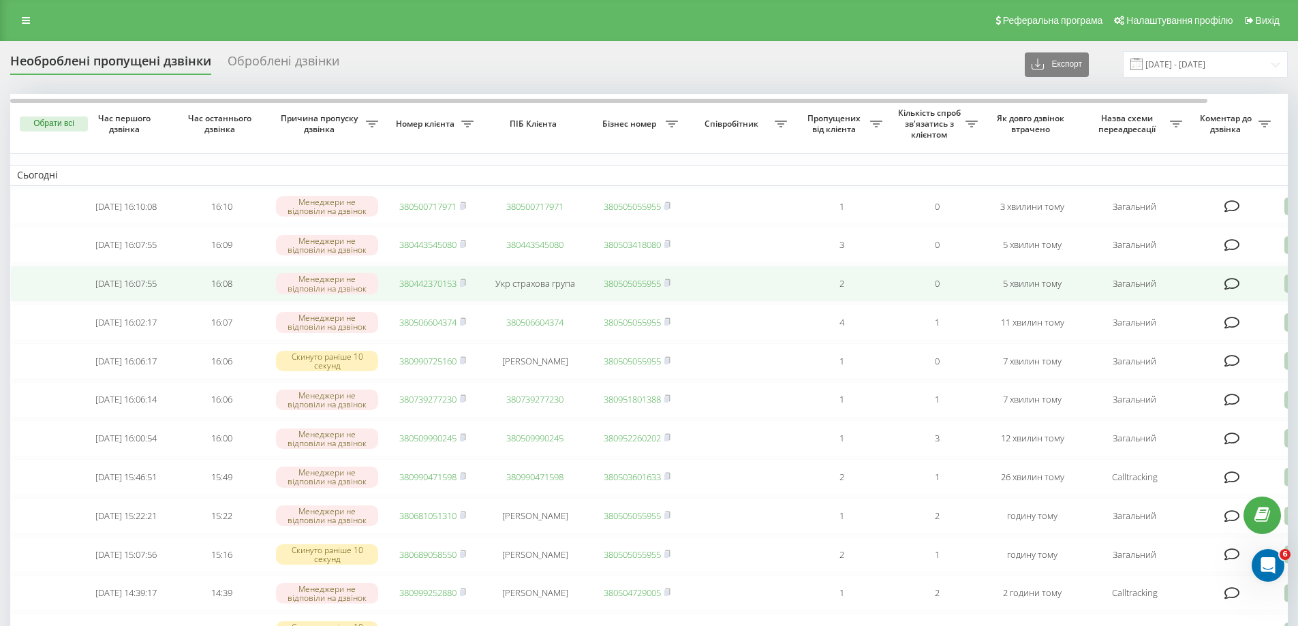
click at [408, 290] on link "380442370153" at bounding box center [427, 283] width 57 height 12
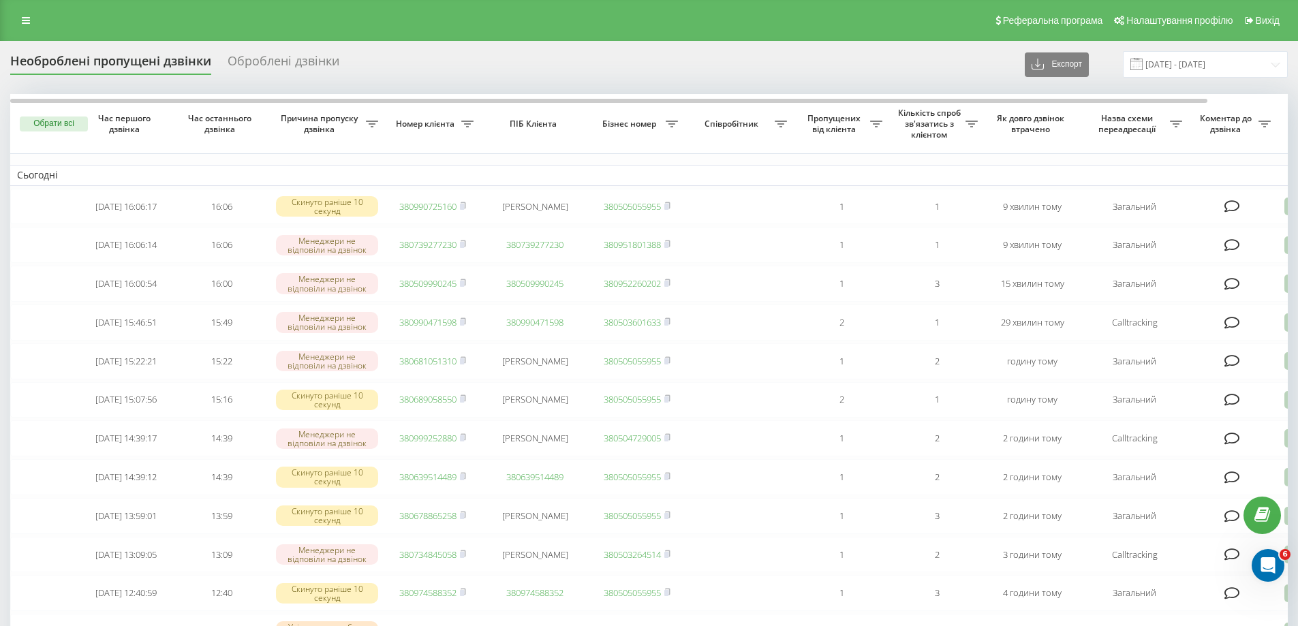
click at [815, 61] on div "Необроблені пропущені дзвінки Оброблені дзвінки Експорт .csv .xlsx [DATE] - [DA…" at bounding box center [648, 64] width 1277 height 27
click at [750, 69] on div "Необроблені пропущені дзвінки Оброблені дзвінки Експорт .csv .xlsx [DATE] - [DA…" at bounding box center [648, 64] width 1277 height 27
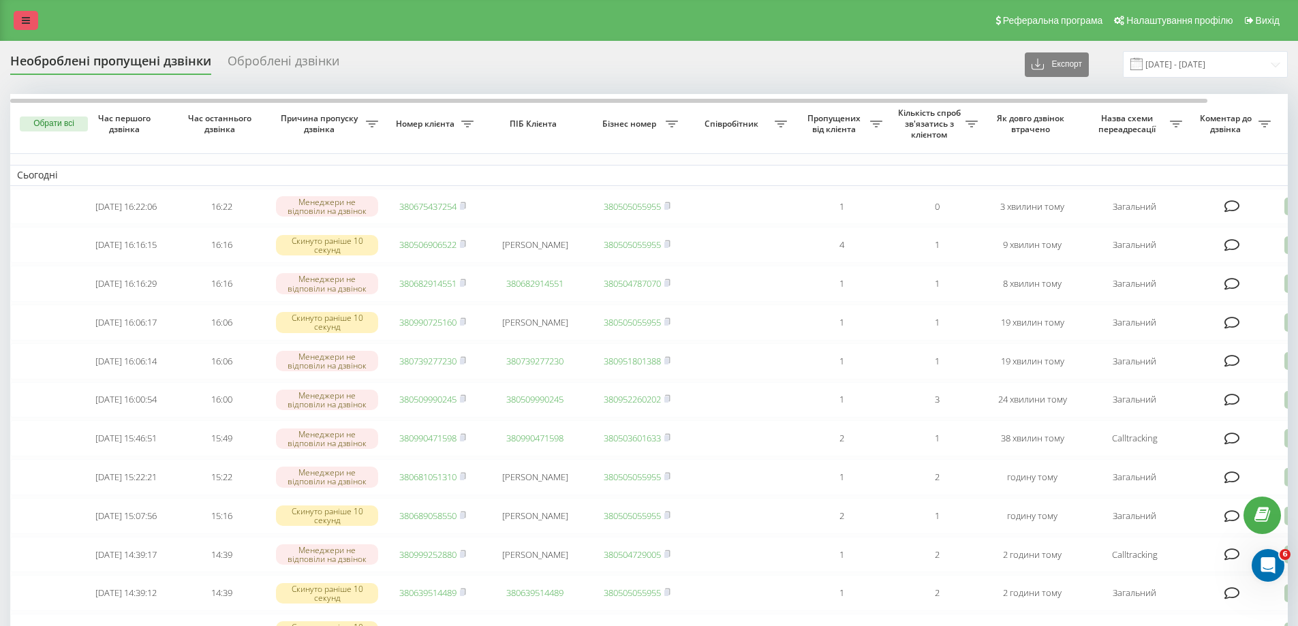
click at [22, 25] on link at bounding box center [26, 20] width 25 height 19
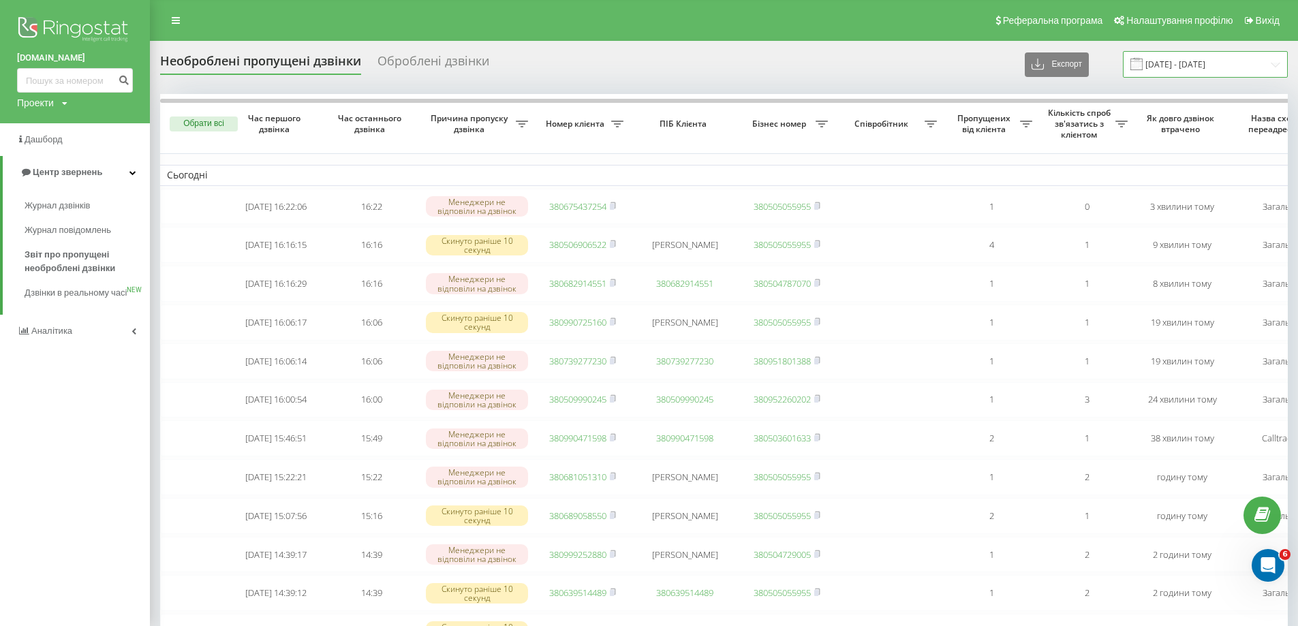
click at [1183, 66] on input "[DATE] - [DATE]" at bounding box center [1205, 64] width 165 height 27
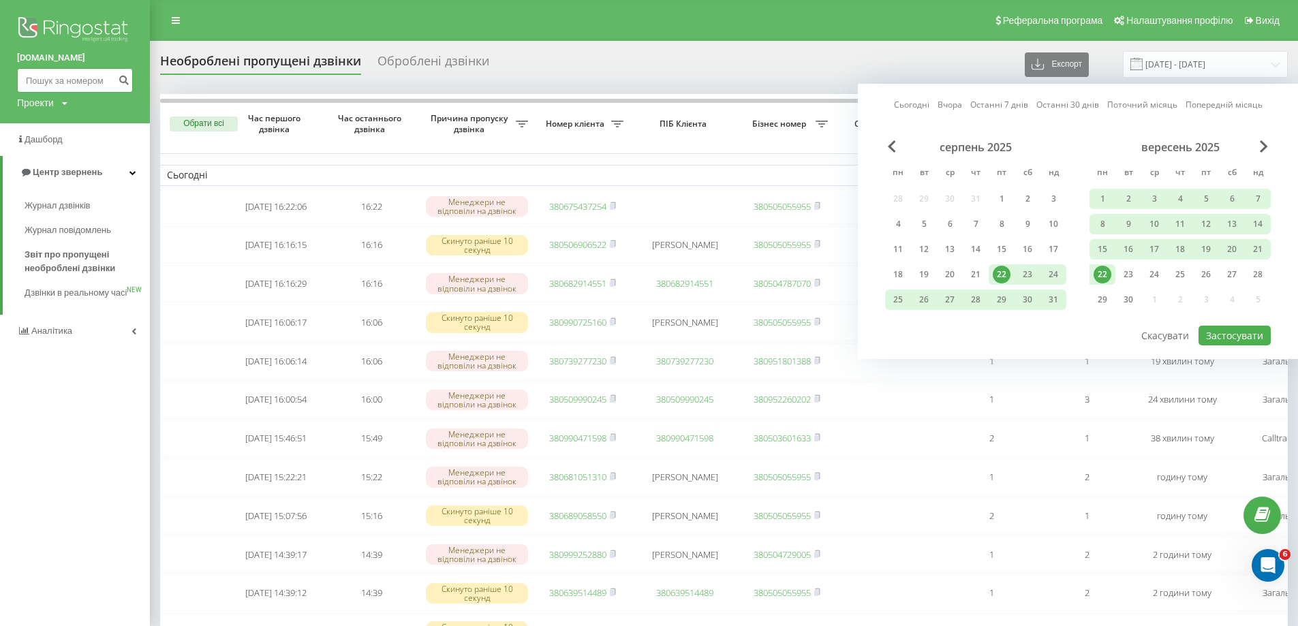
click at [22, 76] on input at bounding box center [75, 80] width 116 height 25
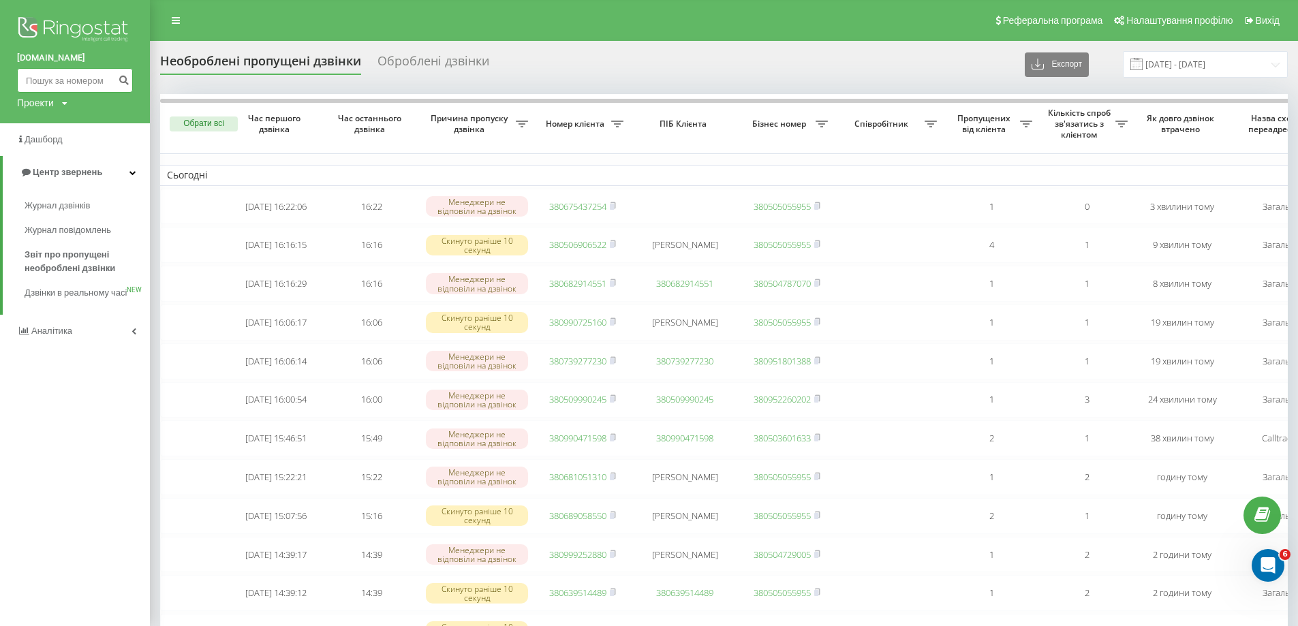
paste input "068)[PHONE_NUMBER]"
click at [77, 80] on input "068)888-61-20" at bounding box center [75, 80] width 116 height 25
click at [75, 84] on input "068)888-61-20" at bounding box center [75, 80] width 116 height 25
click at [62, 84] on input "068)888-6120" at bounding box center [75, 80] width 116 height 25
click at [45, 82] on input "068)8886120" at bounding box center [75, 80] width 116 height 25
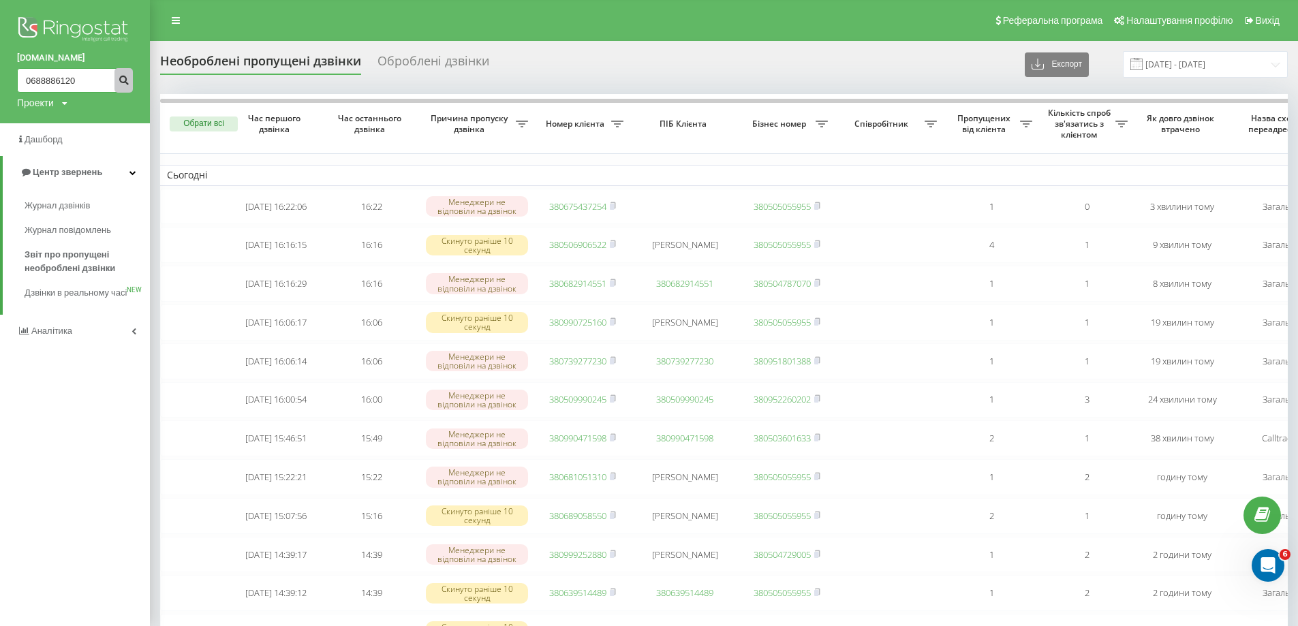
type input "0688886120"
click at [130, 76] on button "submit" at bounding box center [123, 80] width 18 height 25
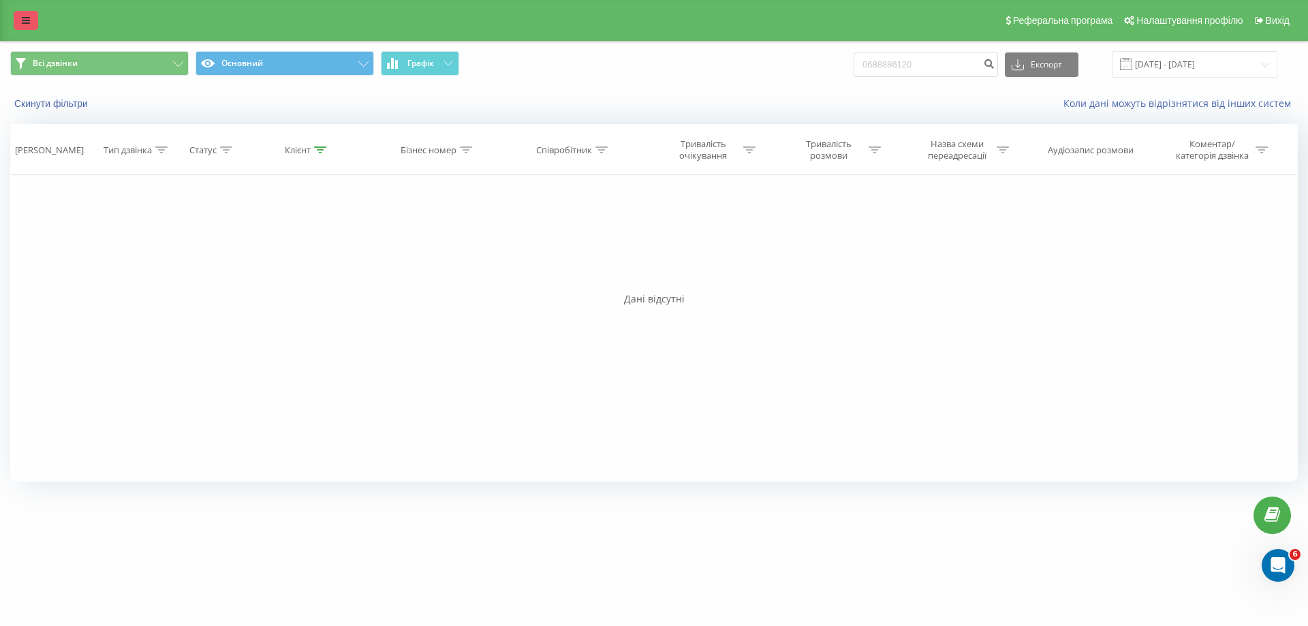
click at [33, 25] on link at bounding box center [26, 20] width 25 height 19
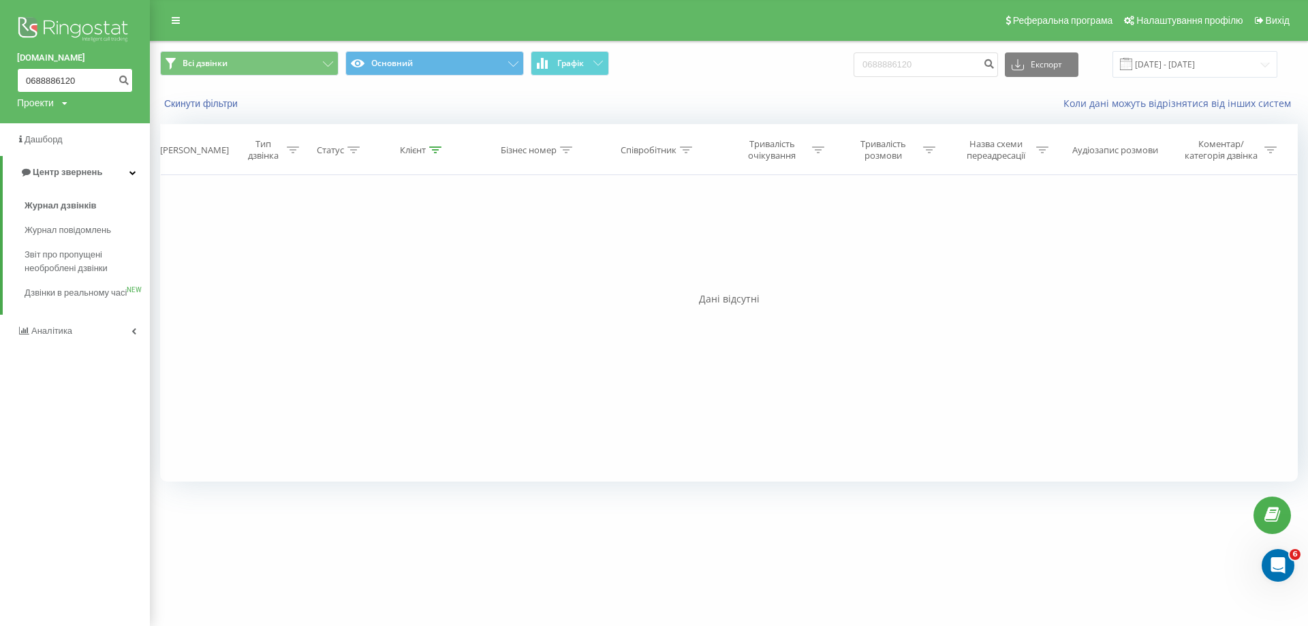
drag, startPoint x: 81, startPoint y: 84, endPoint x: 0, endPoint y: 84, distance: 81.1
click at [0, 84] on div "bazismed.com 0688886120 Проекти bazismed.com" at bounding box center [75, 61] width 150 height 123
paste input "7)346-34-09"
click at [73, 84] on input "067)346-34-09" at bounding box center [75, 80] width 116 height 25
click at [61, 84] on input "067)346-3409" at bounding box center [75, 80] width 116 height 25
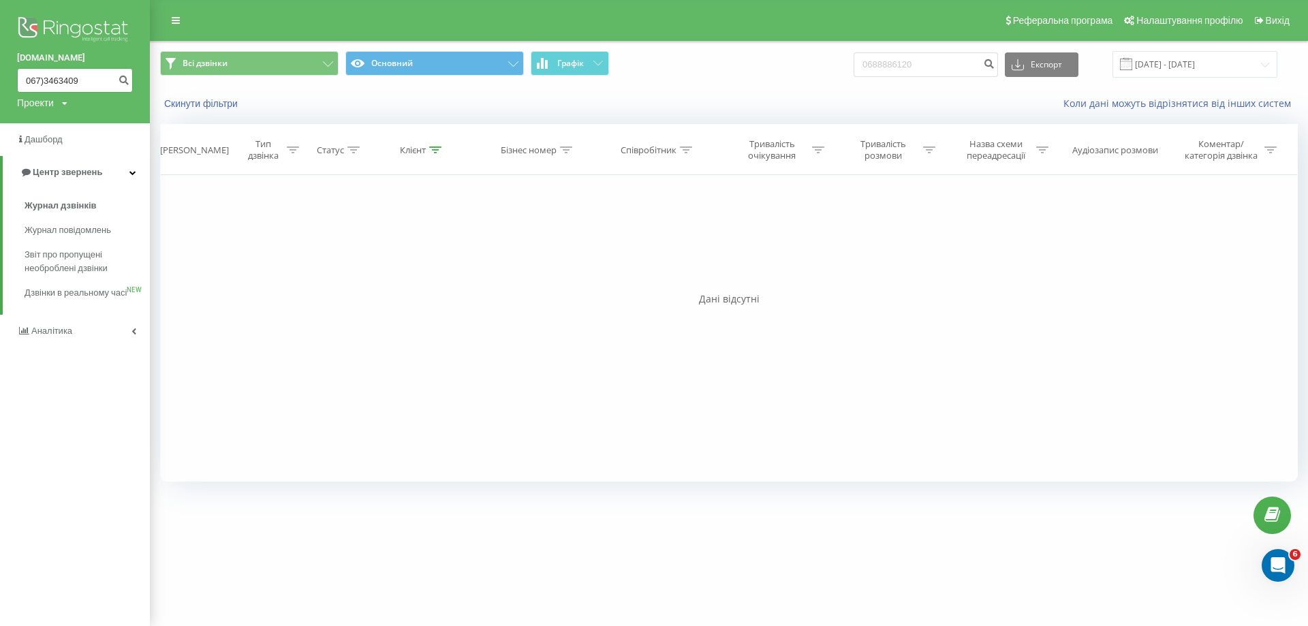
click at [44, 83] on input "067)3463409" at bounding box center [75, 80] width 116 height 25
type input "0673463409"
click at [117, 78] on button "submit" at bounding box center [123, 80] width 18 height 25
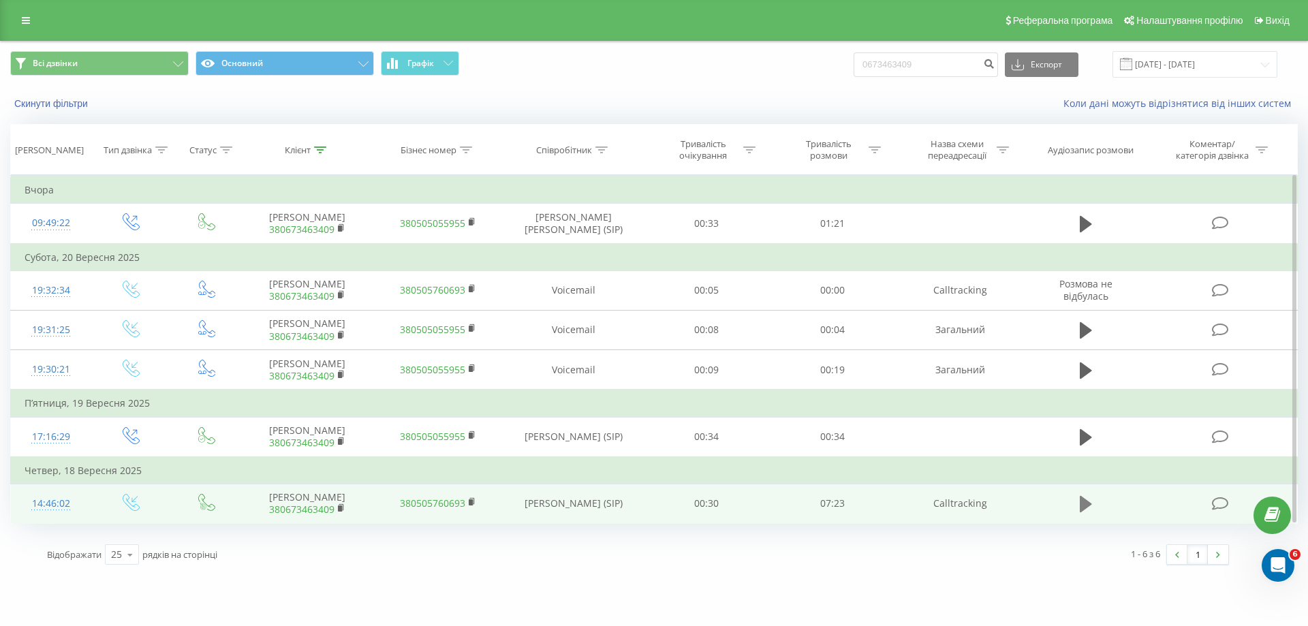
click at [1089, 509] on icon at bounding box center [1086, 504] width 12 height 19
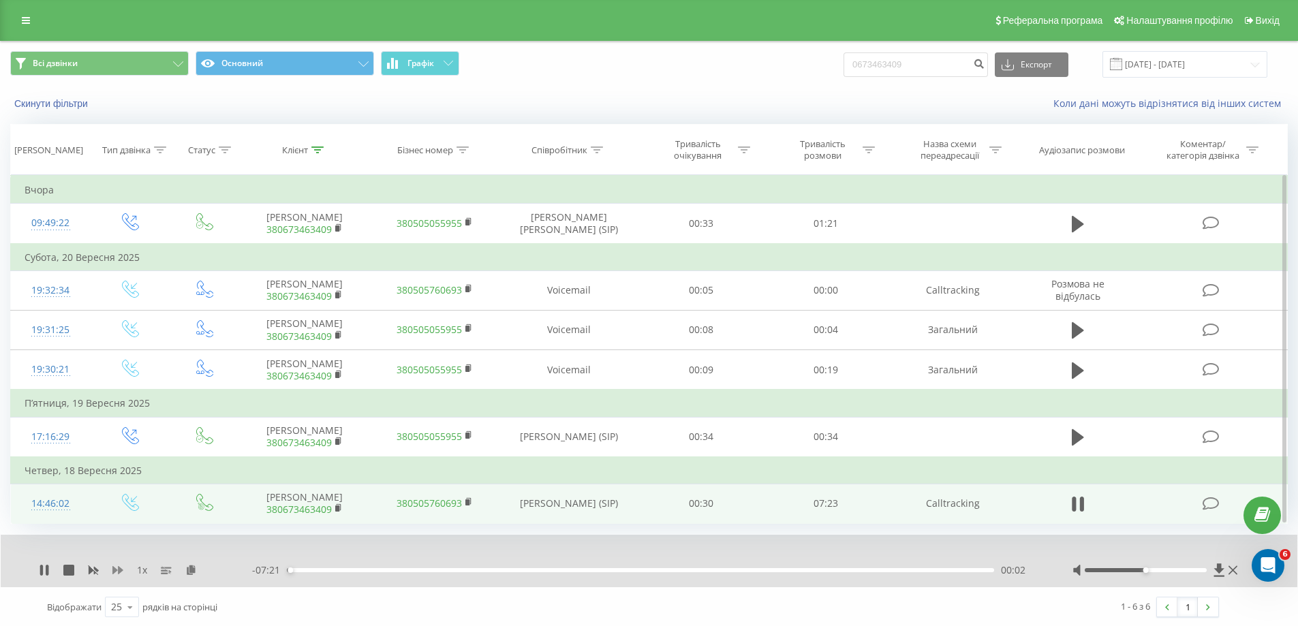
click at [117, 572] on icon at bounding box center [117, 570] width 11 height 11
click at [1191, 572] on div at bounding box center [1146, 570] width 122 height 4
drag, startPoint x: 1191, startPoint y: 572, endPoint x: 1234, endPoint y: 563, distance: 44.4
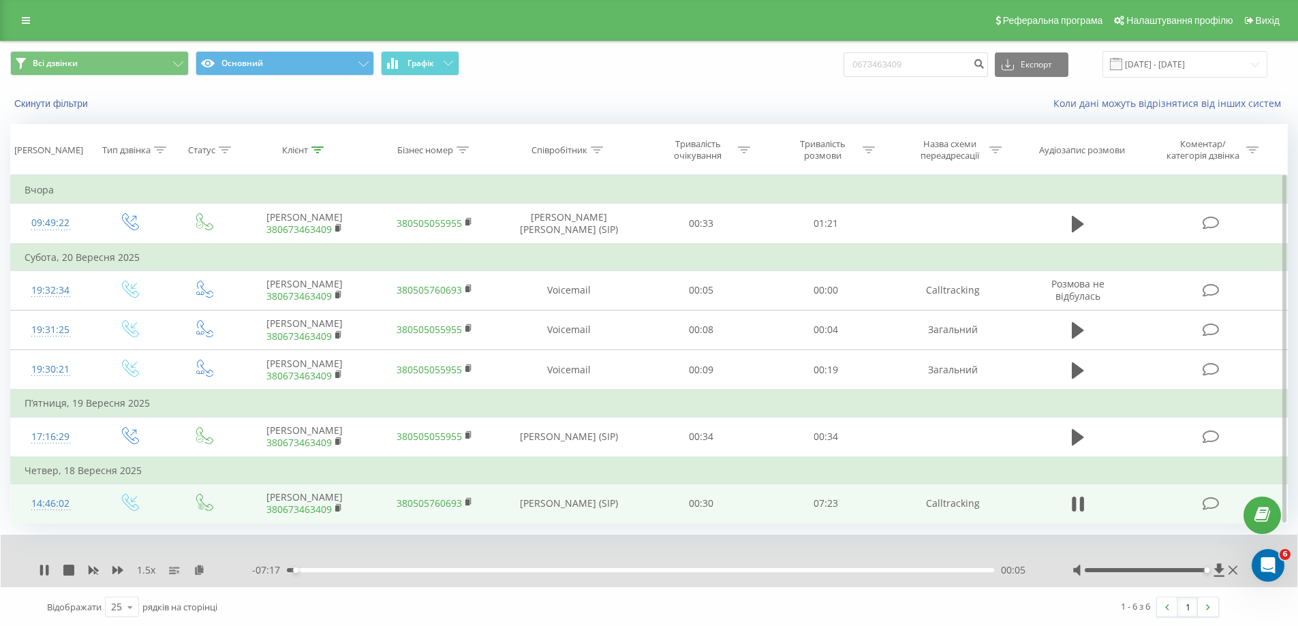
click at [1215, 570] on div at bounding box center [1156, 570] width 168 height 14
click at [1224, 574] on icon at bounding box center [1219, 570] width 12 height 14
click at [40, 570] on icon at bounding box center [41, 570] width 3 height 11
click at [24, 9] on div "Реферальна програма Налаштування профілю Вихід" at bounding box center [649, 20] width 1298 height 41
click at [24, 10] on div "Реферальна програма Налаштування профілю Вихід" at bounding box center [649, 20] width 1298 height 41
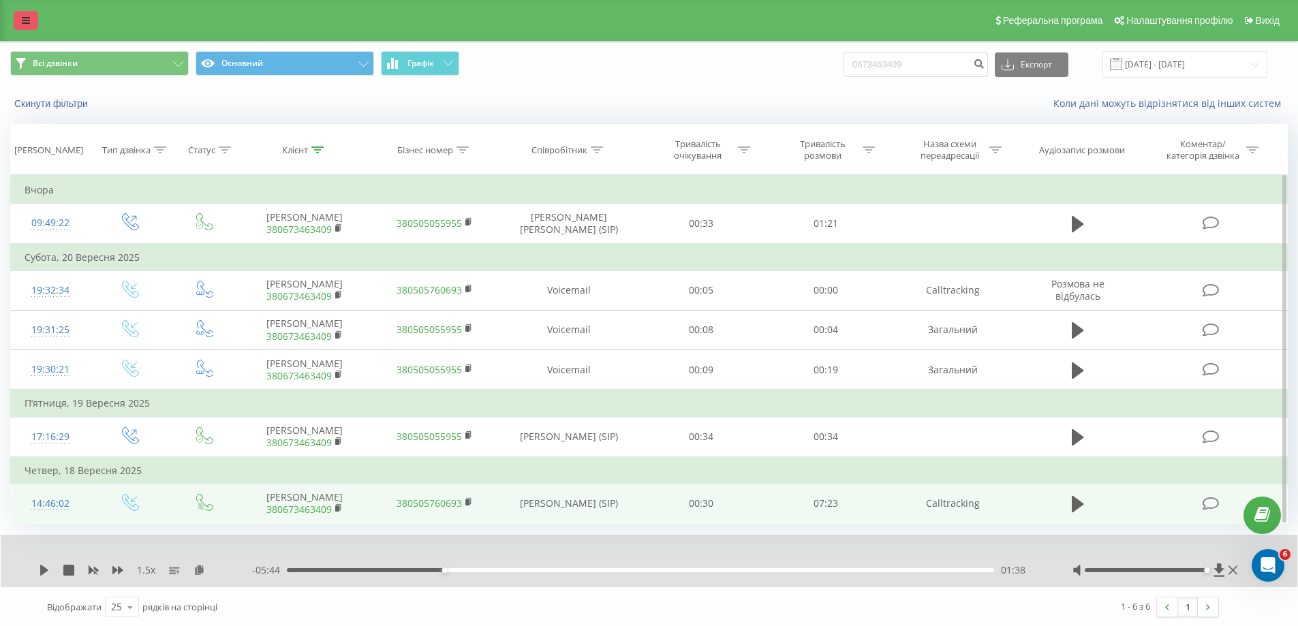
click at [27, 19] on icon at bounding box center [26, 21] width 8 height 10
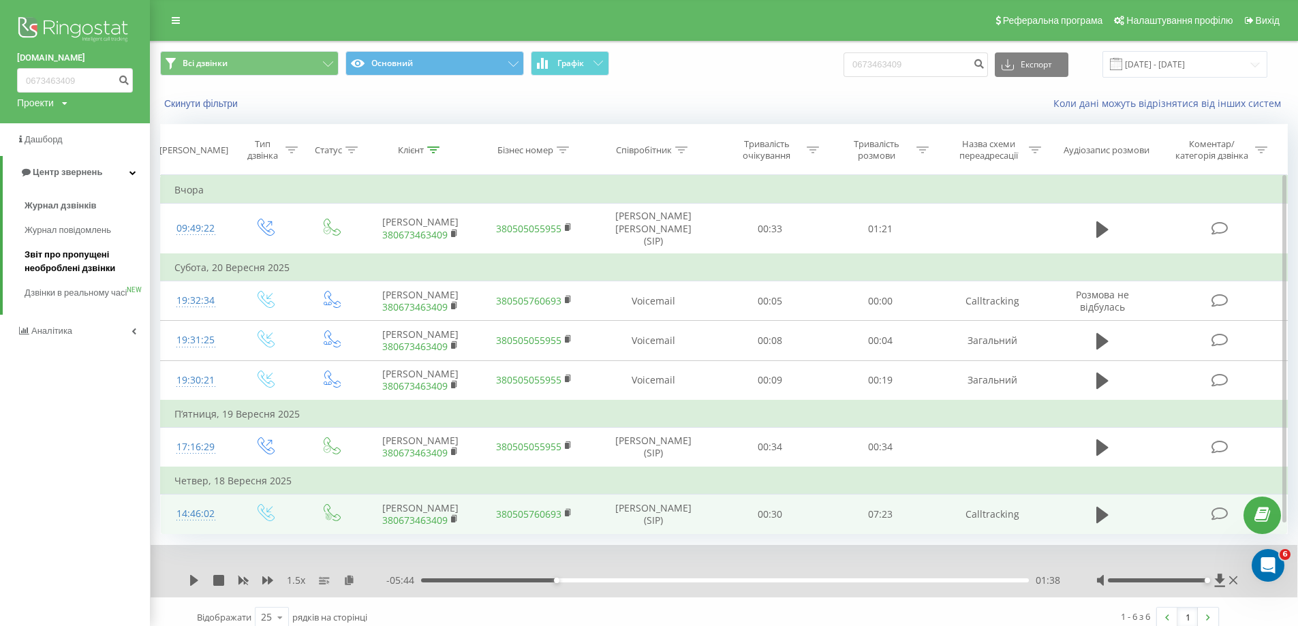
click at [97, 250] on span "Звіт про пропущені необроблені дзвінки" at bounding box center [84, 261] width 119 height 27
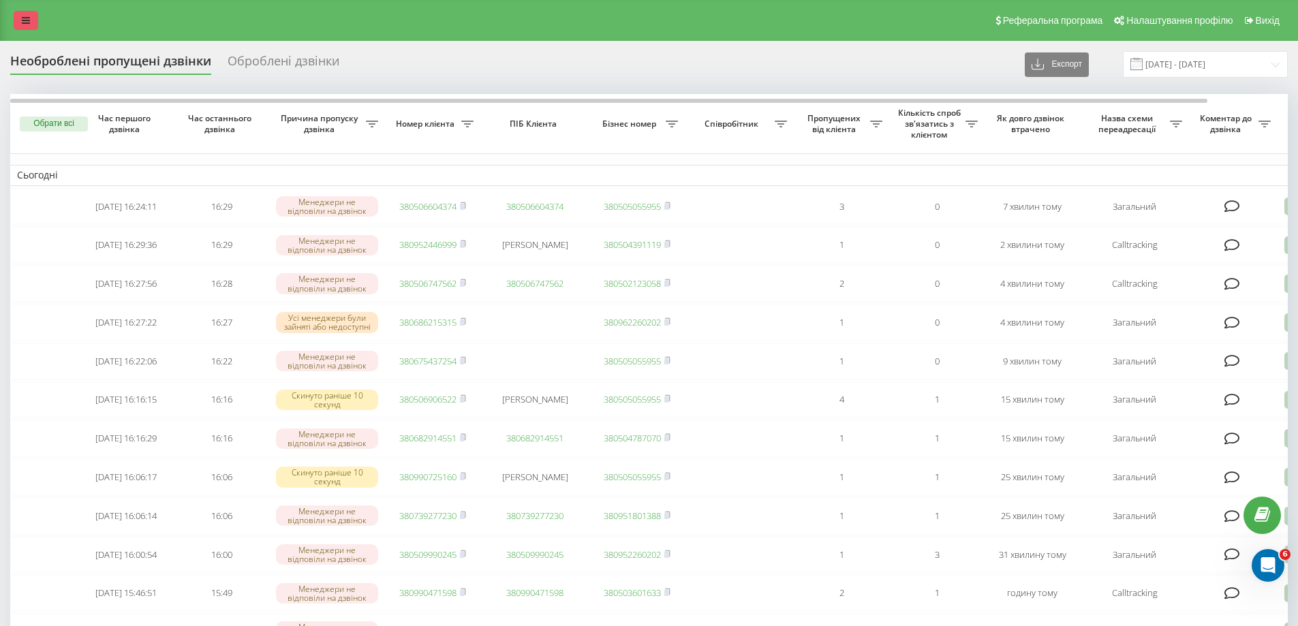
click at [19, 28] on link at bounding box center [26, 20] width 25 height 19
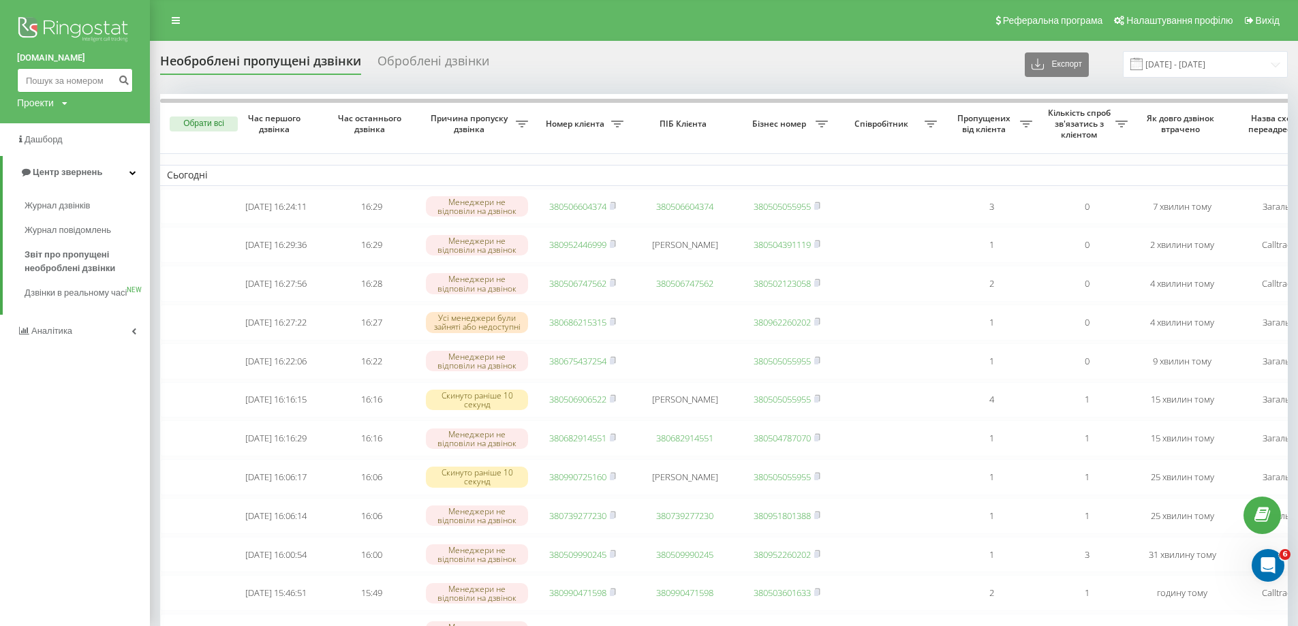
click at [62, 84] on input at bounding box center [75, 80] width 116 height 25
paste input "380681149028"
type input "380681149028"
drag, startPoint x: 121, startPoint y: 80, endPoint x: 110, endPoint y: 75, distance: 11.3
click at [121, 80] on icon "submit" at bounding box center [124, 78] width 12 height 8
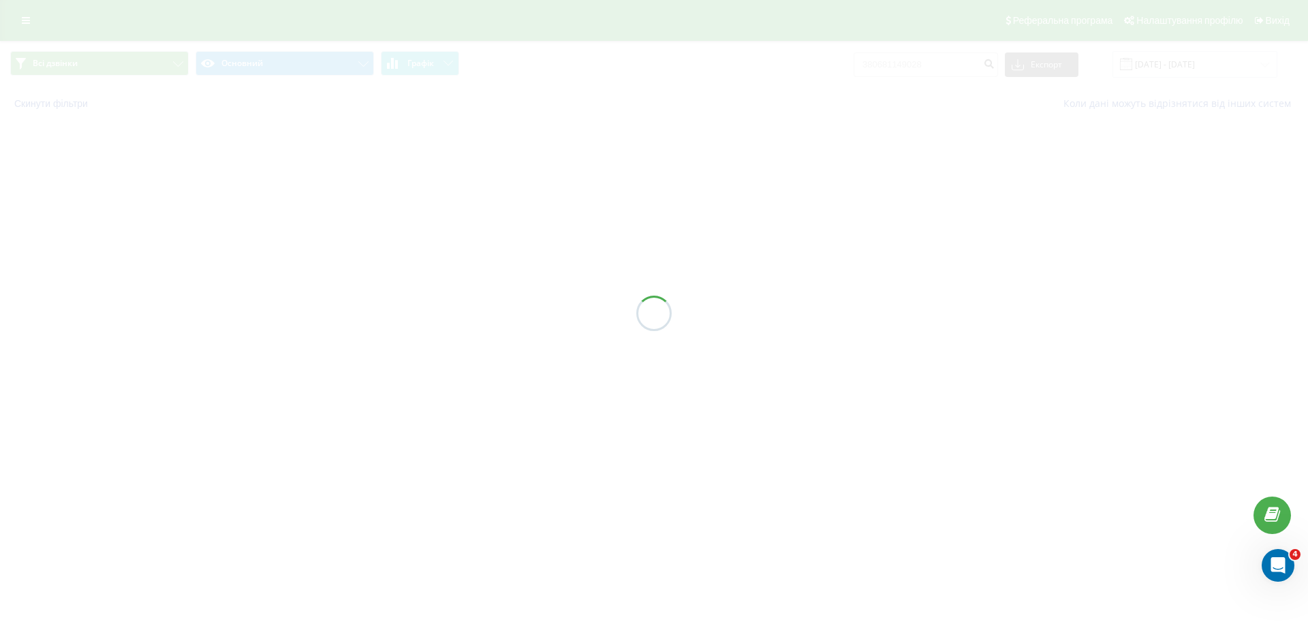
click at [780, 65] on div "Всі дзвінки Основний Графік 380681149028 Експорт .csv .xls .xlsx [DATE] - [DATE…" at bounding box center [654, 81] width 1308 height 80
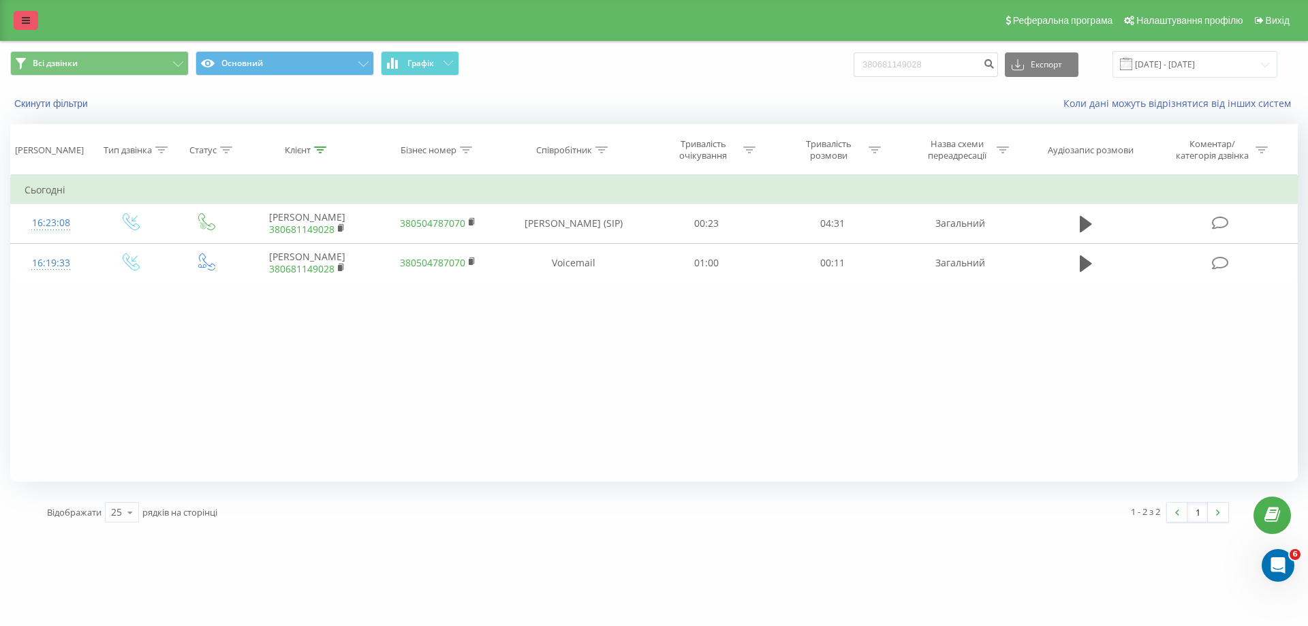
click at [20, 20] on link at bounding box center [26, 20] width 25 height 19
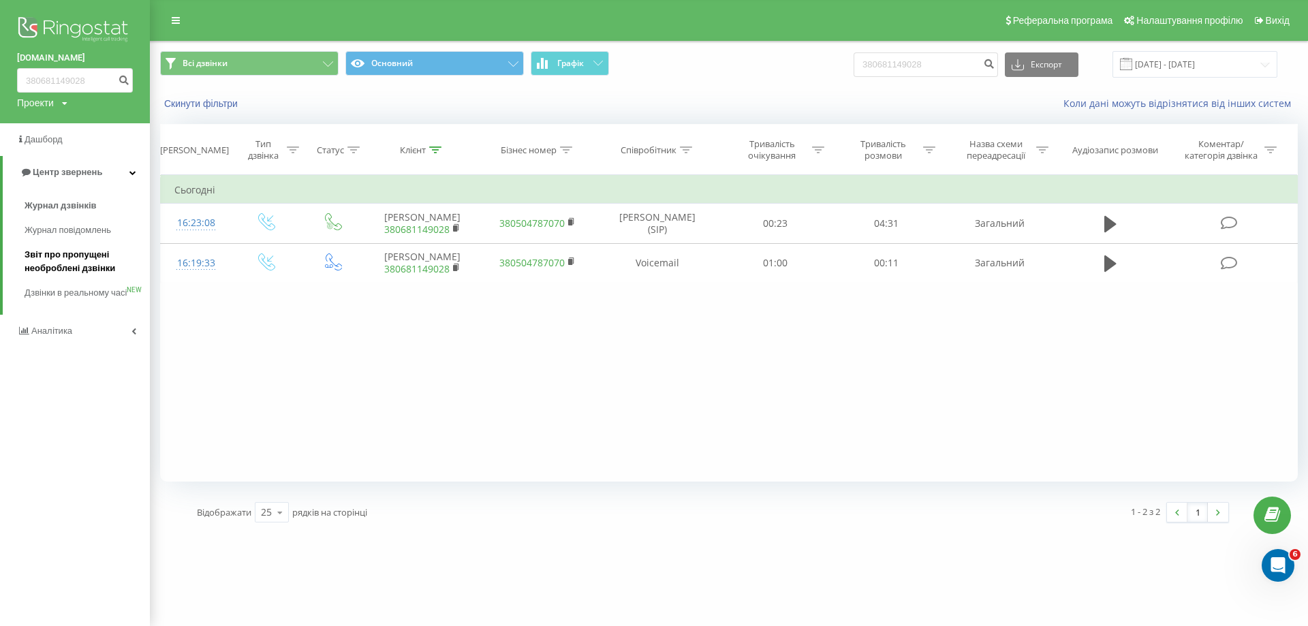
click at [79, 264] on span "Звіт про пропущені необроблені дзвінки" at bounding box center [84, 261] width 119 height 27
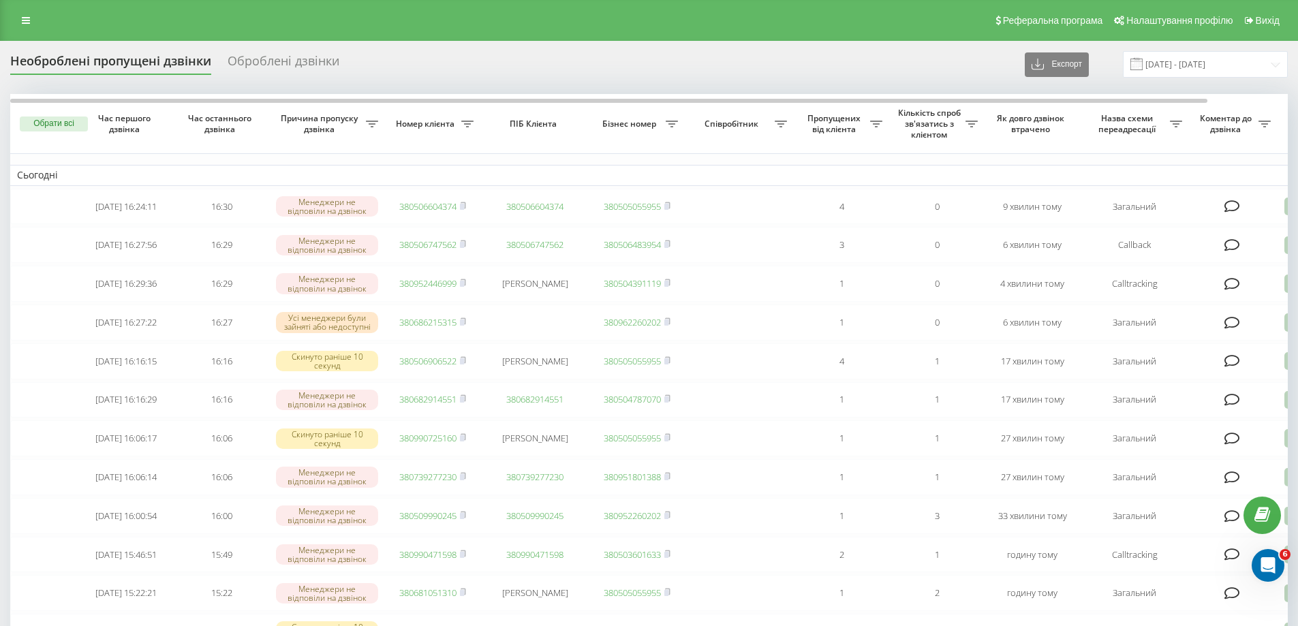
click at [947, 77] on div "Необроблені пропущені дзвінки Оброблені дзвінки Експорт .csv .xlsx 22.08.2025 -…" at bounding box center [648, 64] width 1277 height 27
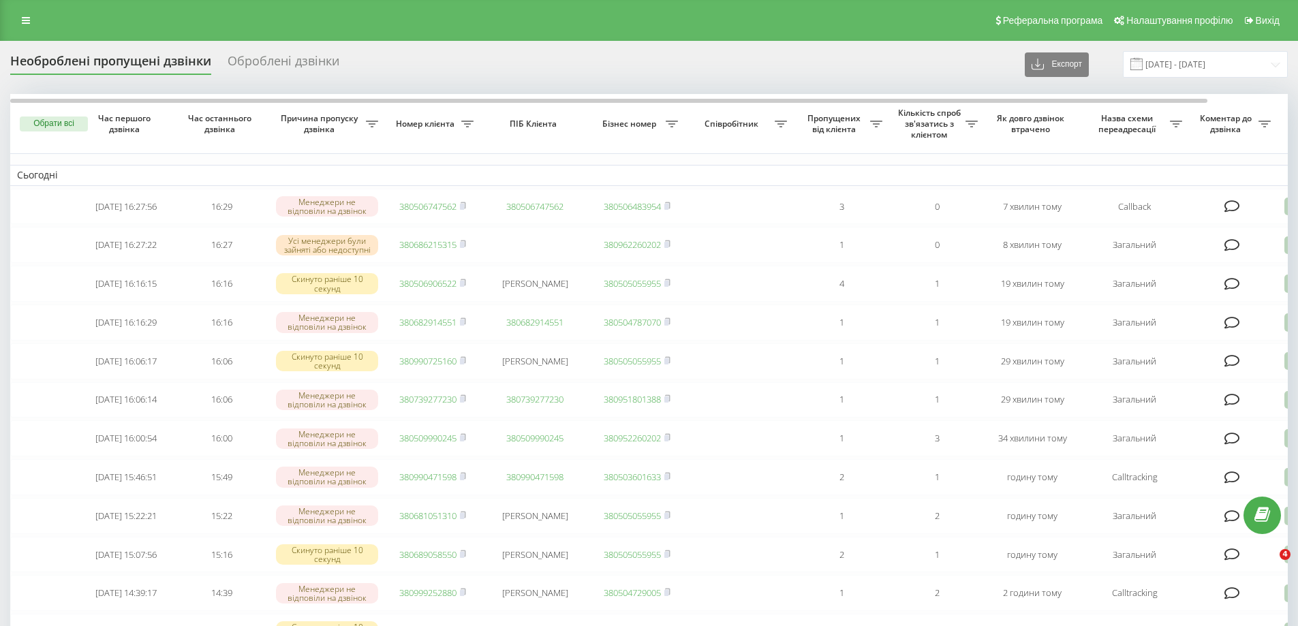
click at [595, 69] on div "Необроблені пропущені дзвінки Оброблені дзвінки Експорт .csv .xlsx [DATE] - [DA…" at bounding box center [648, 64] width 1277 height 27
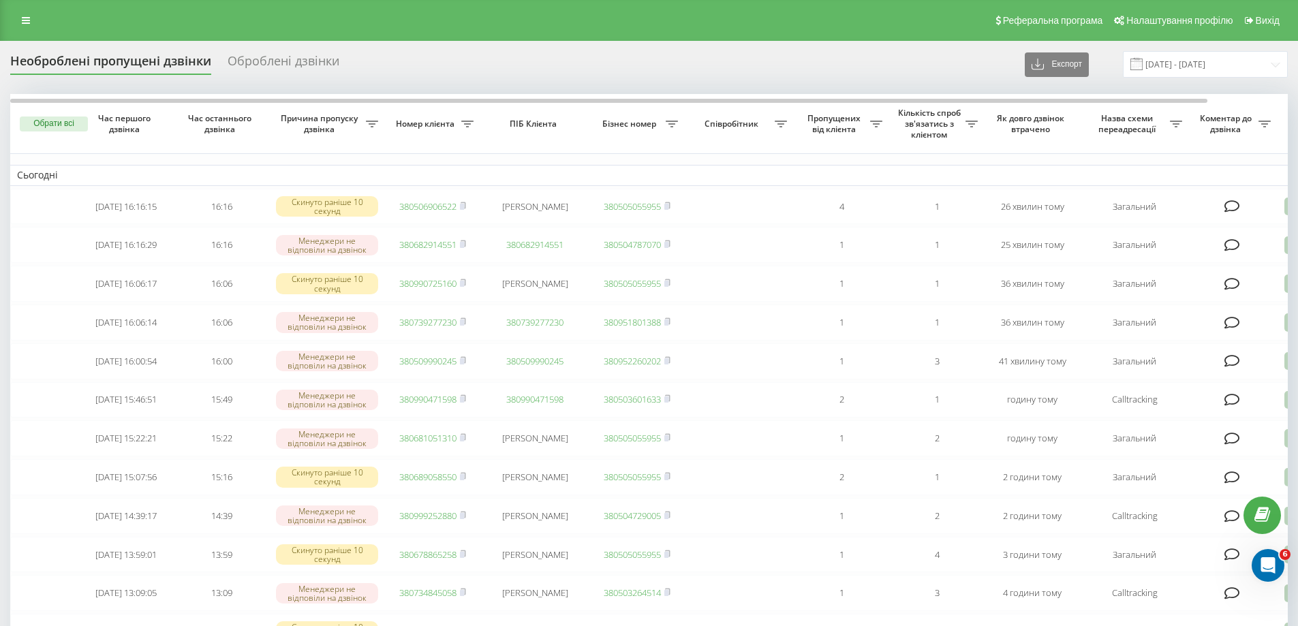
click at [763, 77] on div "Необроблені пропущені дзвінки Оброблені дзвінки Експорт .csv .xlsx [DATE] - [DA…" at bounding box center [648, 64] width 1277 height 27
